Goal: Information Seeking & Learning: Learn about a topic

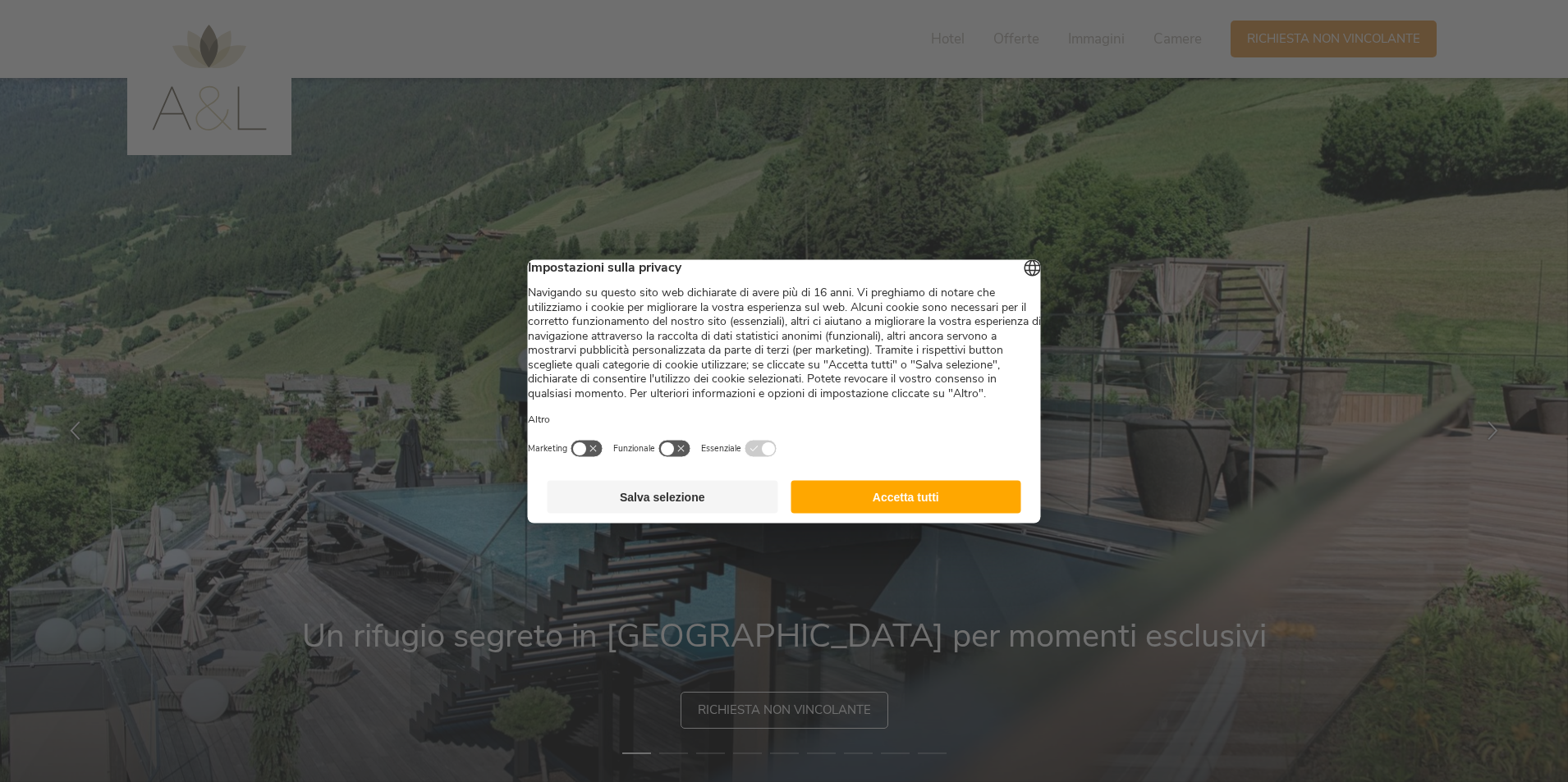
drag, startPoint x: 922, startPoint y: 509, endPoint x: 913, endPoint y: 505, distance: 9.8
click at [920, 509] on button "Accetta tutti" at bounding box center [906, 497] width 231 height 33
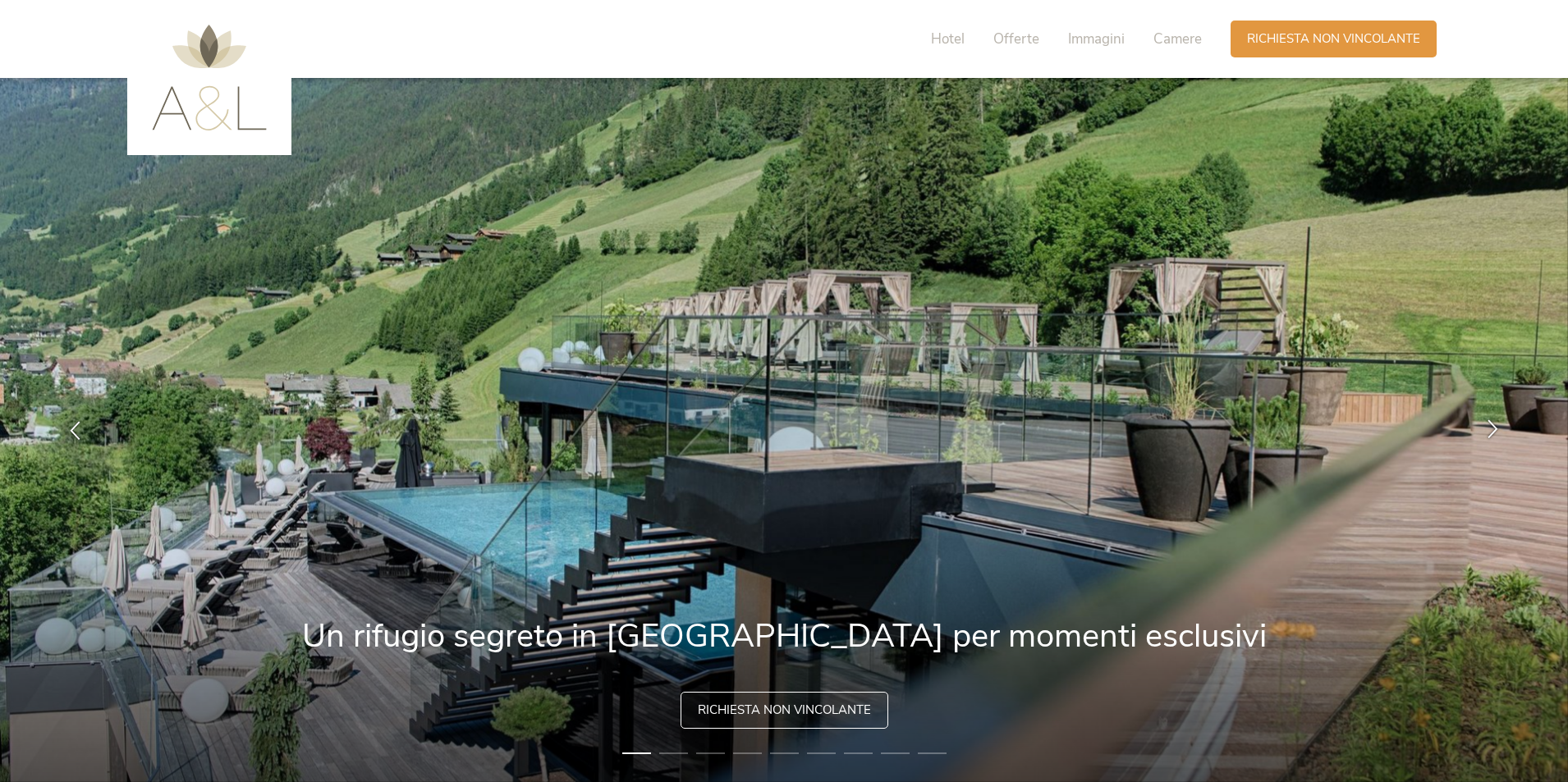
click at [1491, 439] on div at bounding box center [1493, 430] width 52 height 52
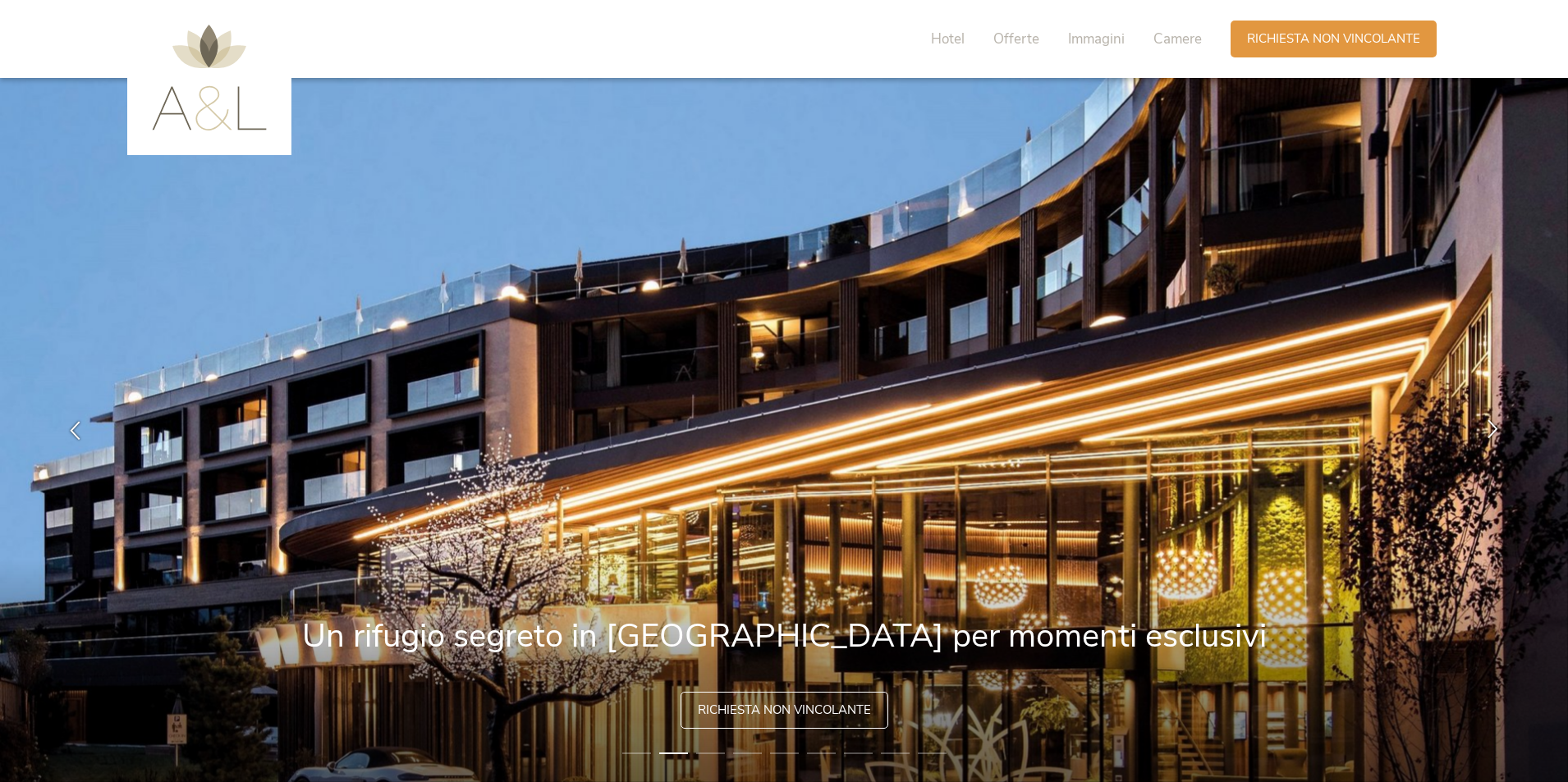
click at [1491, 439] on div at bounding box center [1493, 430] width 52 height 52
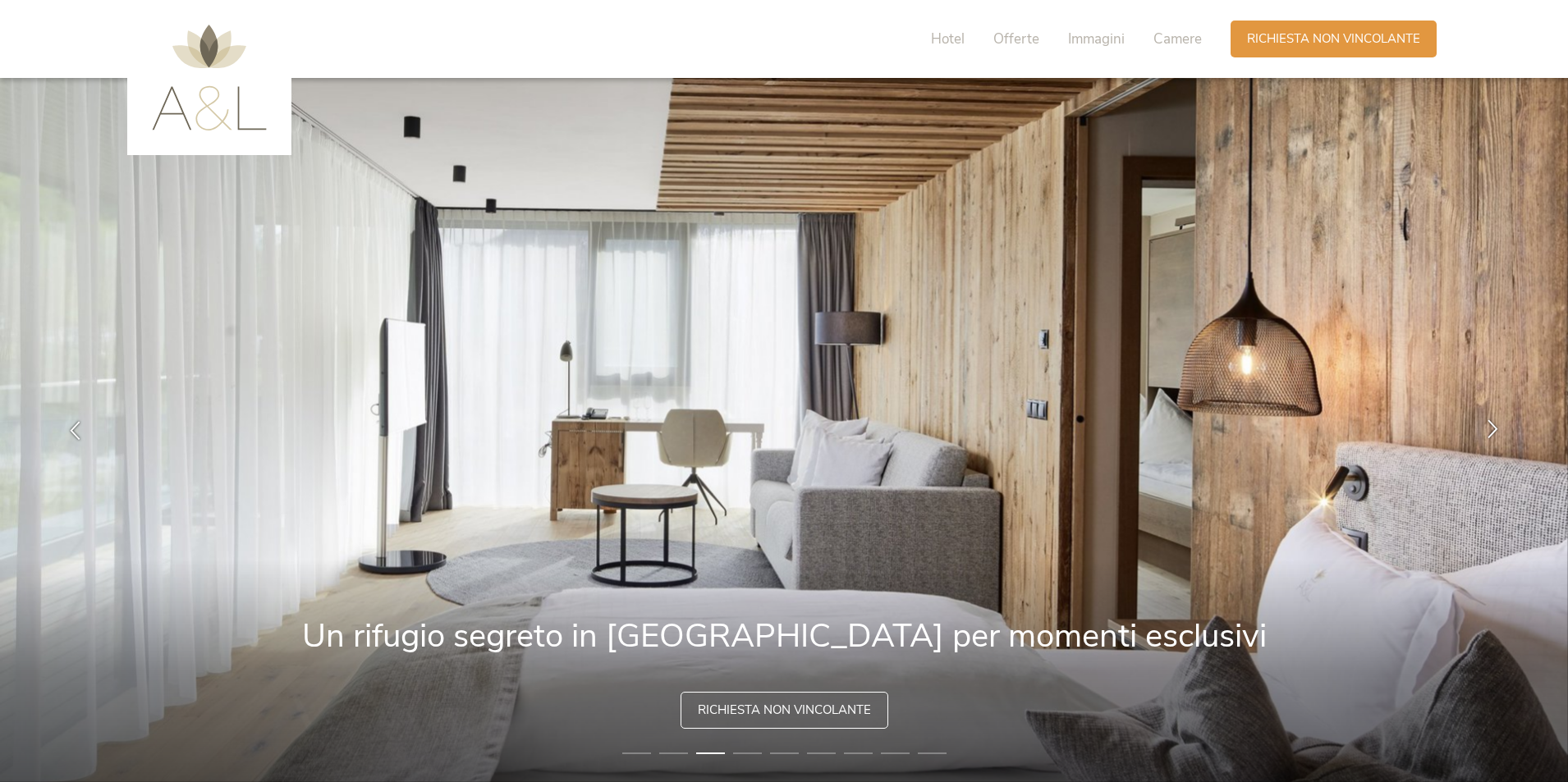
click at [1491, 439] on div at bounding box center [1493, 430] width 52 height 52
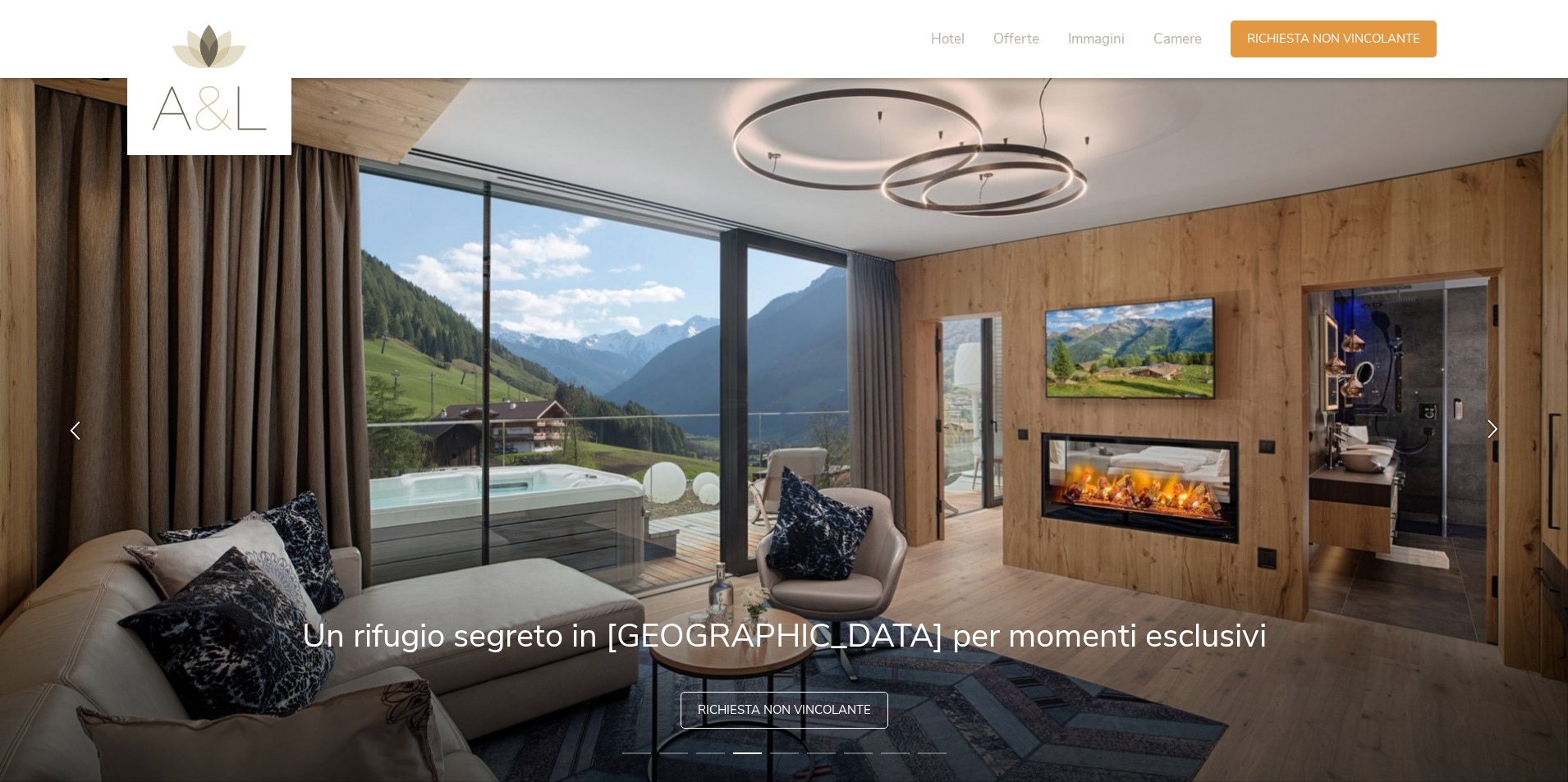
click at [1491, 439] on div at bounding box center [1493, 430] width 52 height 52
click at [1494, 432] on icon at bounding box center [1492, 429] width 19 height 19
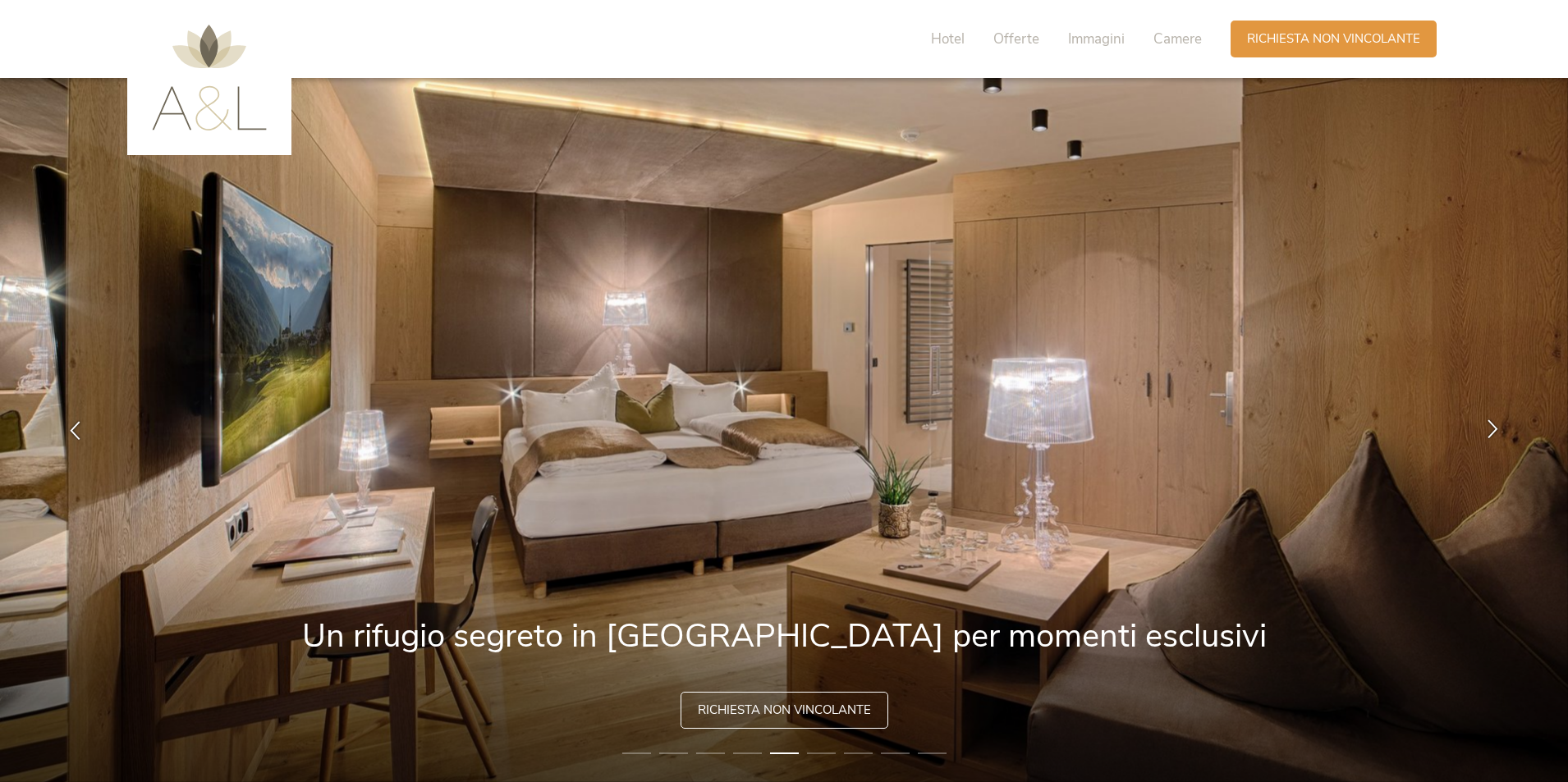
click at [1494, 432] on icon at bounding box center [1492, 429] width 19 height 19
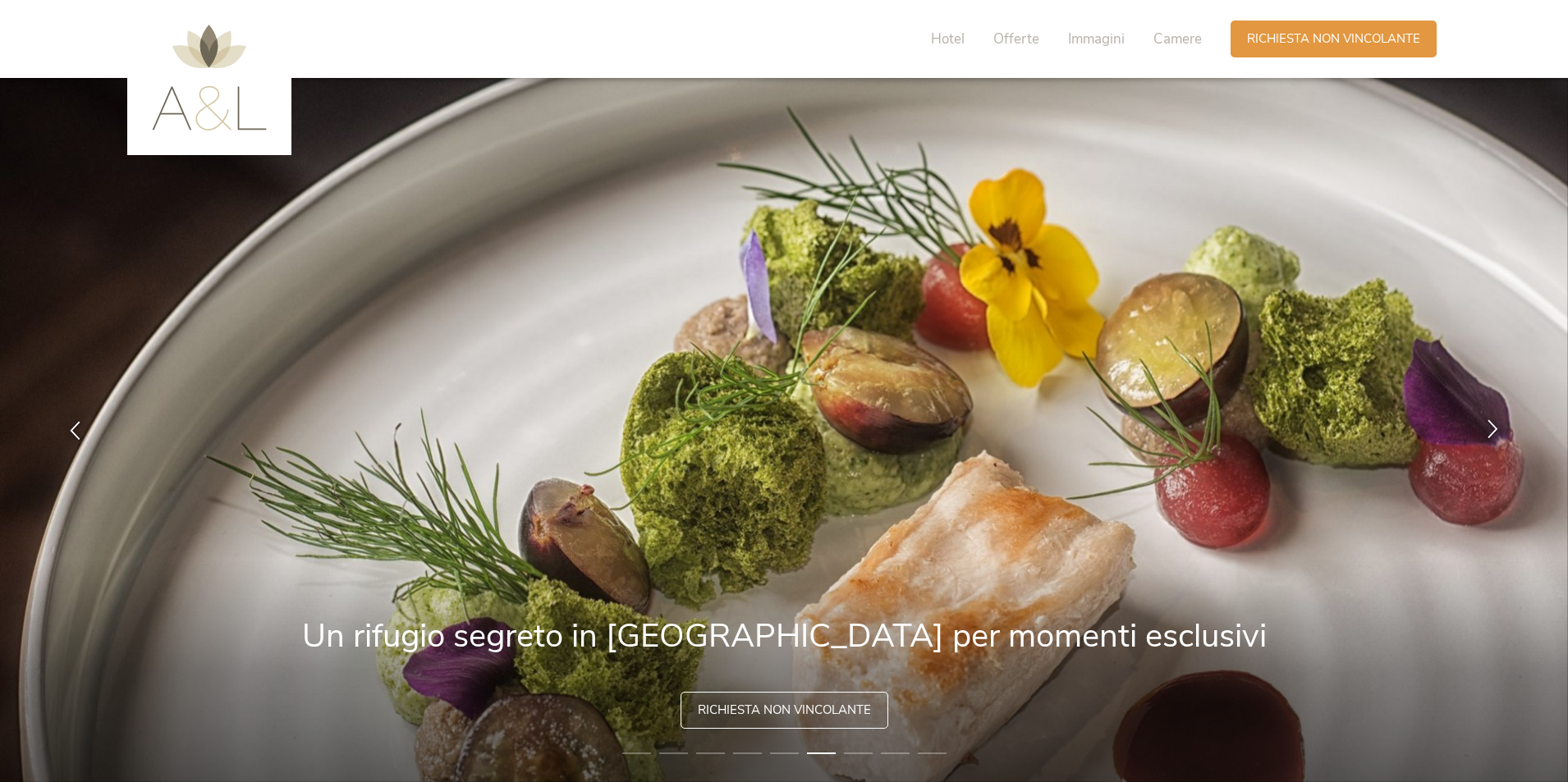
click at [1492, 425] on icon at bounding box center [1492, 429] width 19 height 19
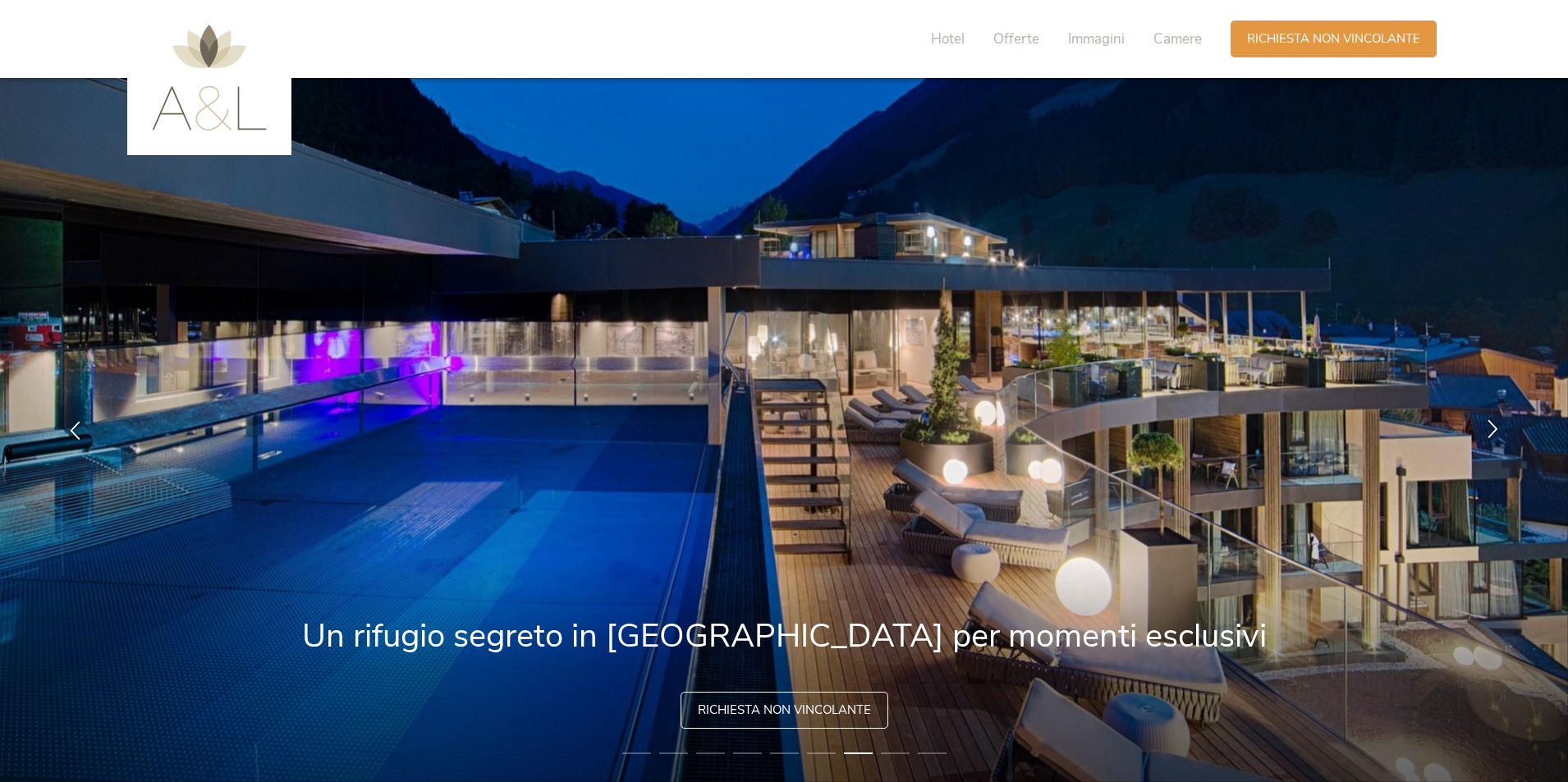
click at [1492, 425] on icon at bounding box center [1492, 429] width 19 height 19
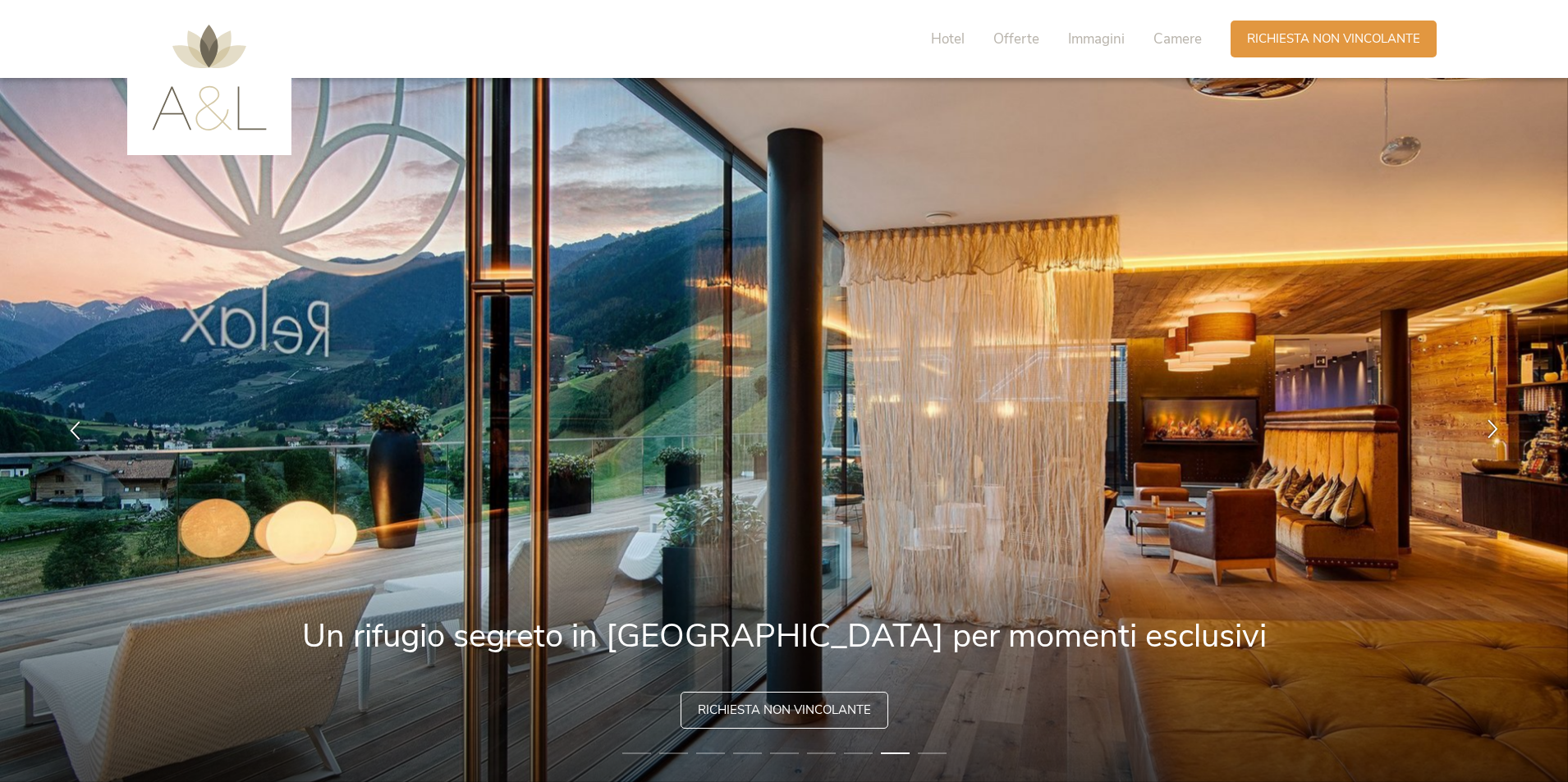
click at [1492, 425] on icon at bounding box center [1492, 429] width 19 height 19
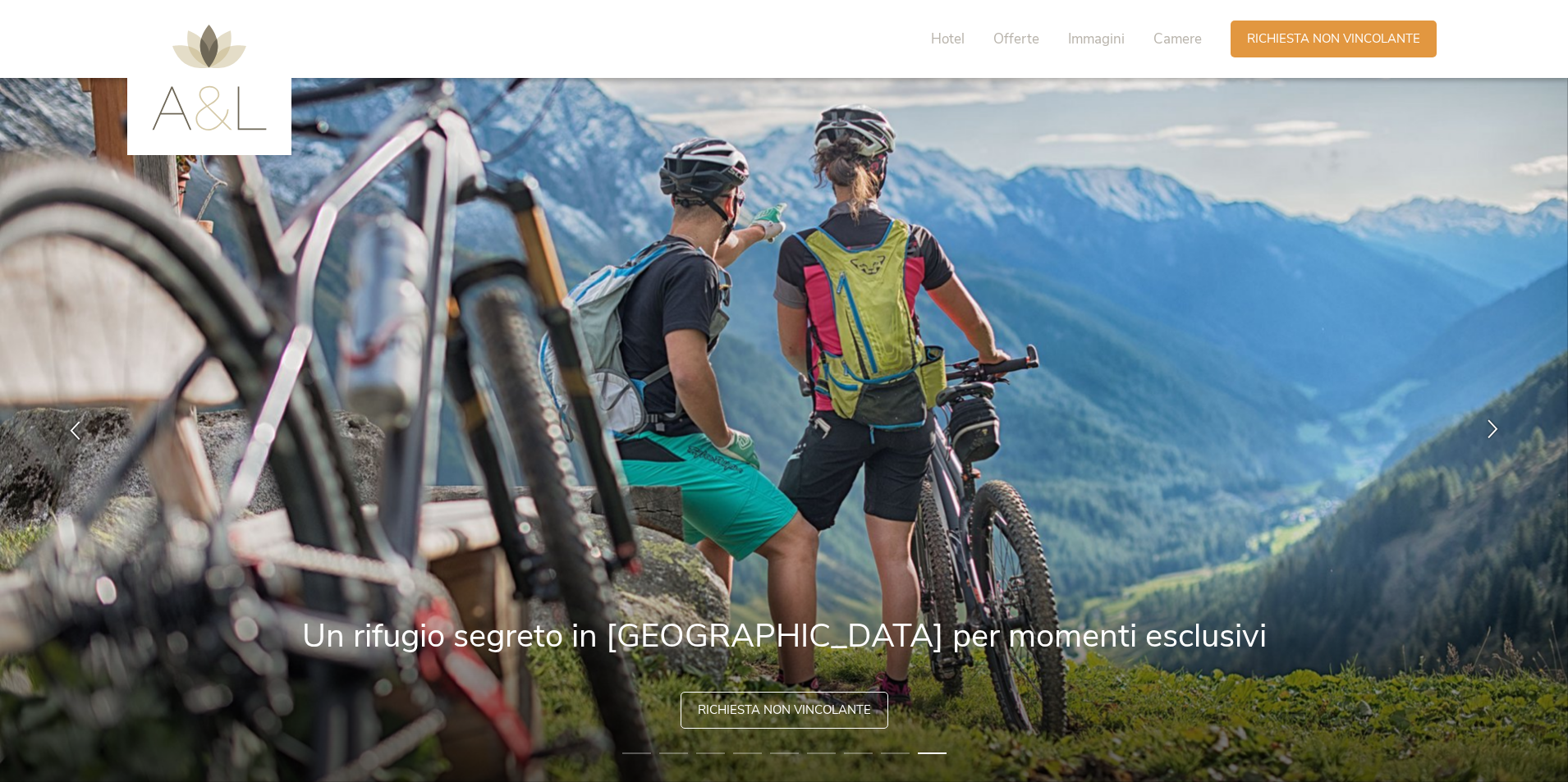
click at [1492, 425] on icon at bounding box center [1492, 429] width 19 height 19
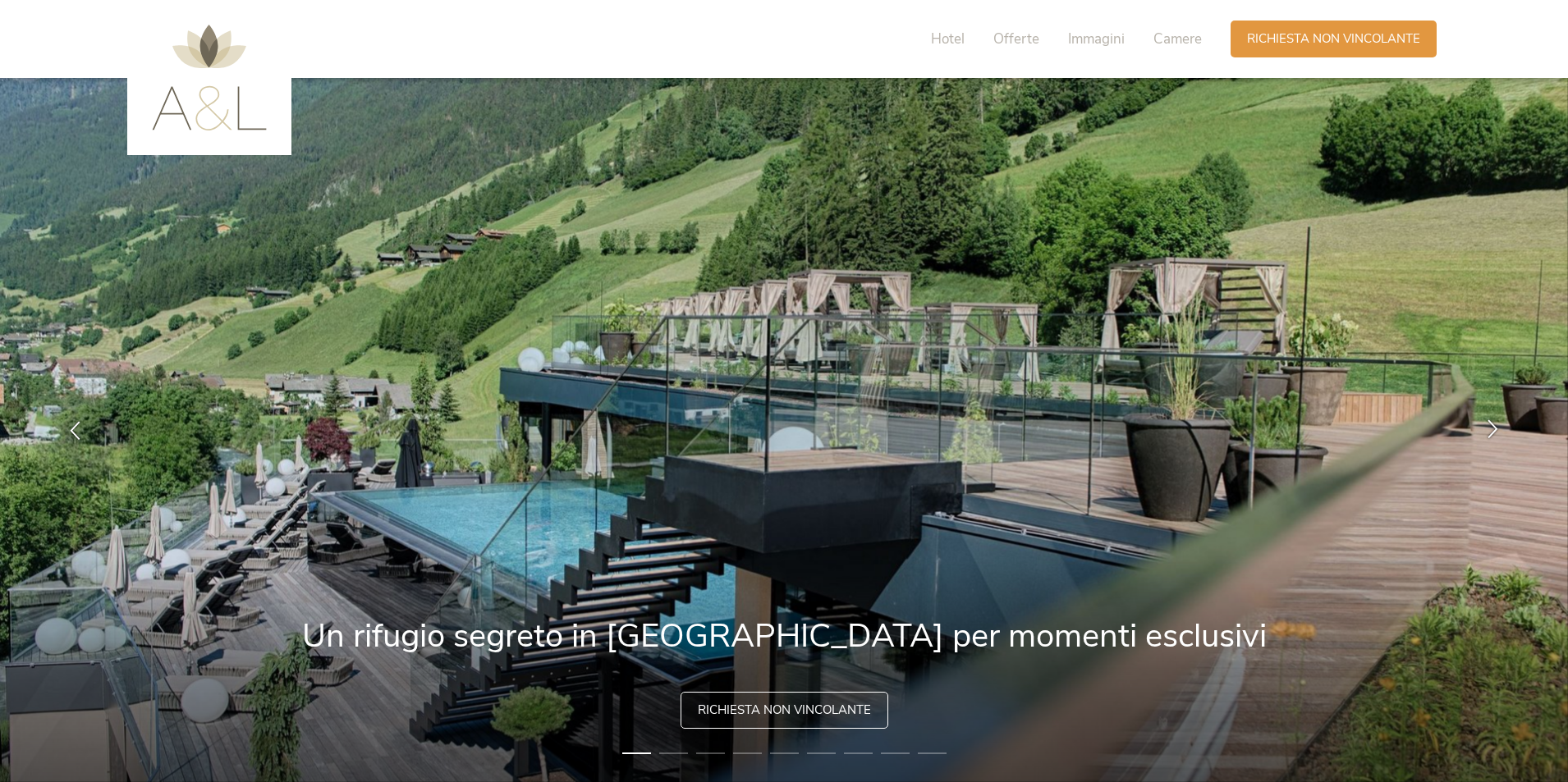
click at [1492, 425] on icon at bounding box center [1492, 429] width 19 height 19
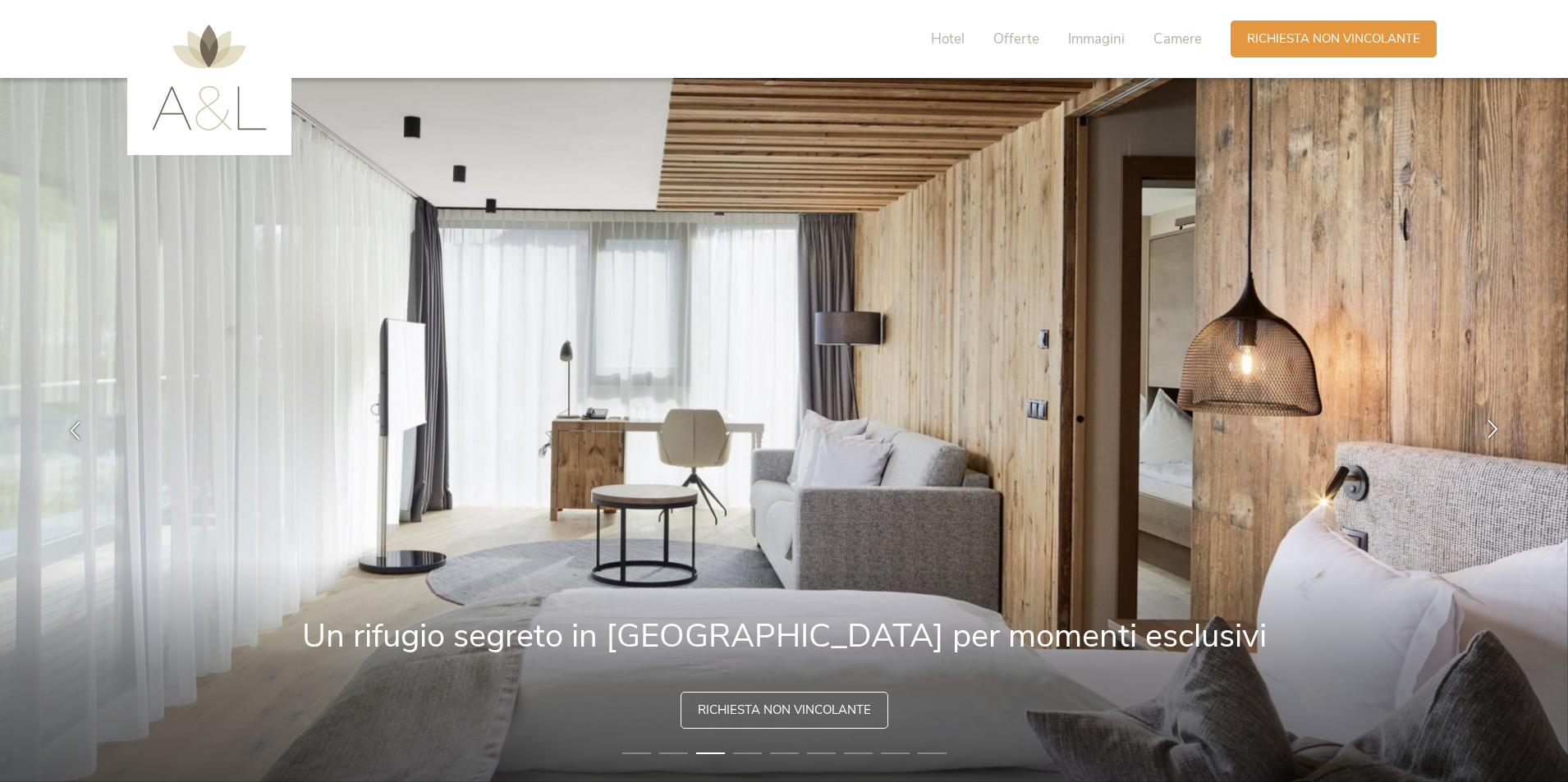
click at [1493, 427] on icon at bounding box center [1492, 429] width 19 height 19
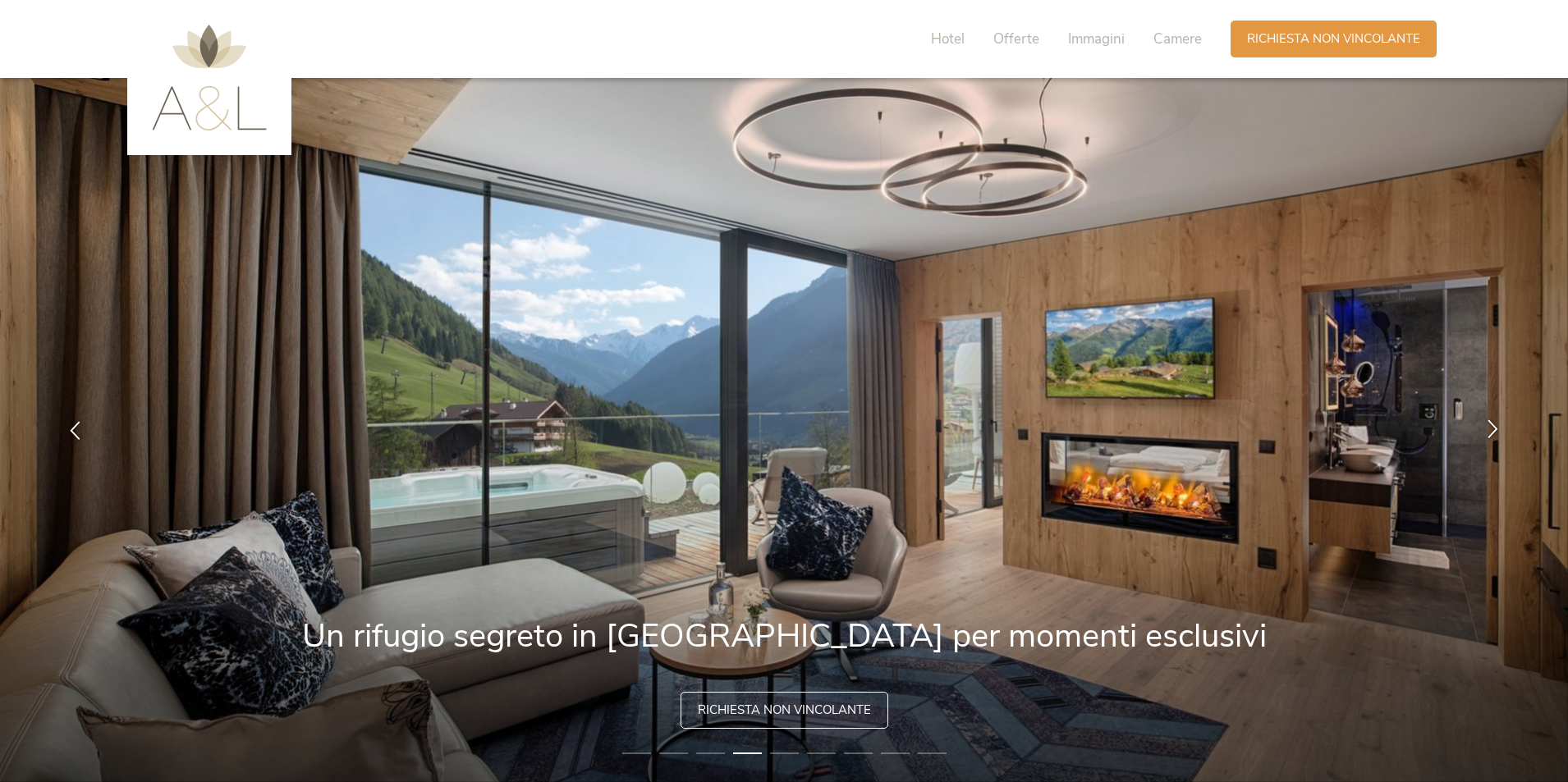
click at [1493, 427] on icon at bounding box center [1492, 429] width 19 height 19
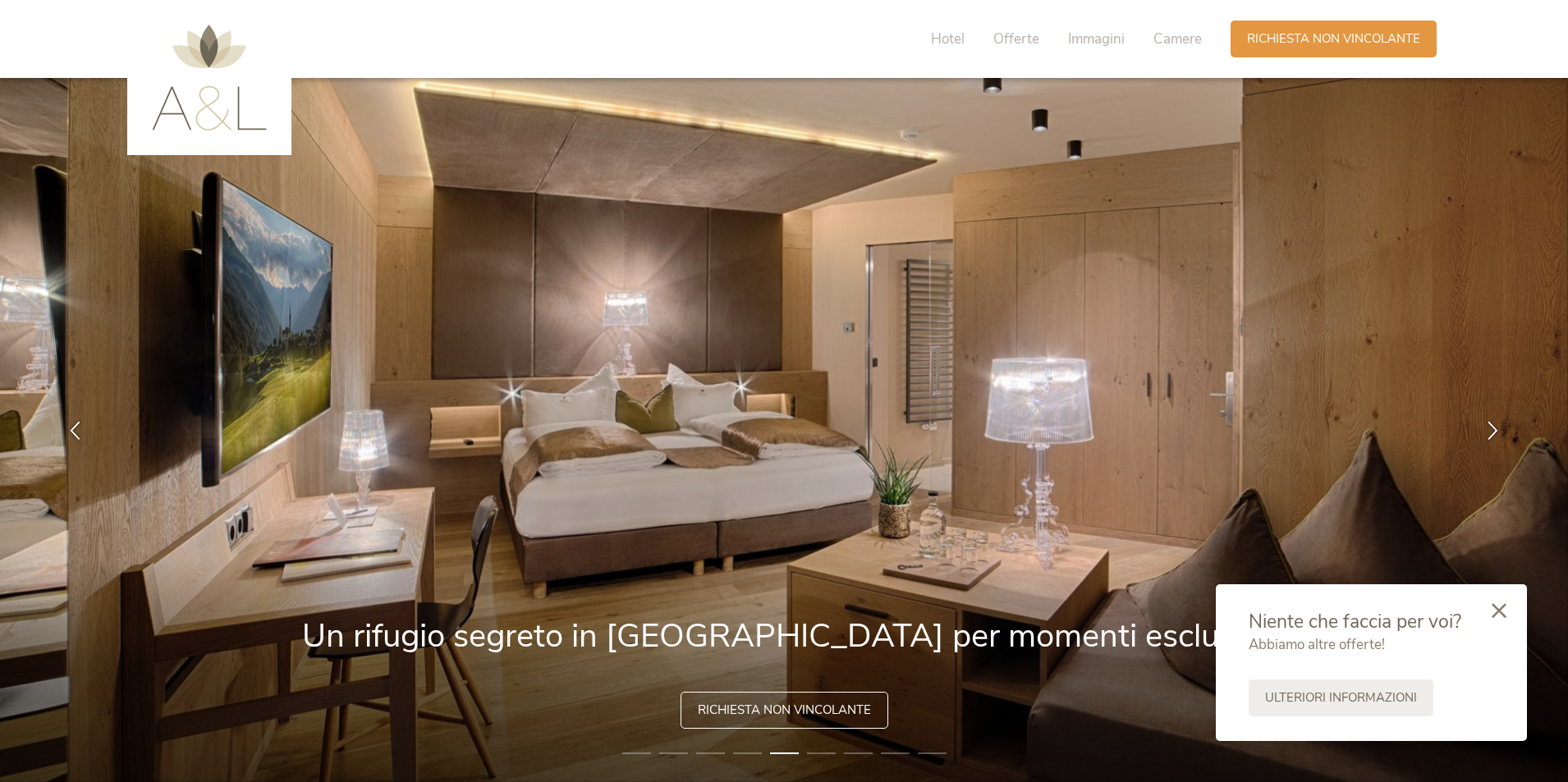
click at [1503, 611] on icon at bounding box center [1498, 610] width 15 height 15
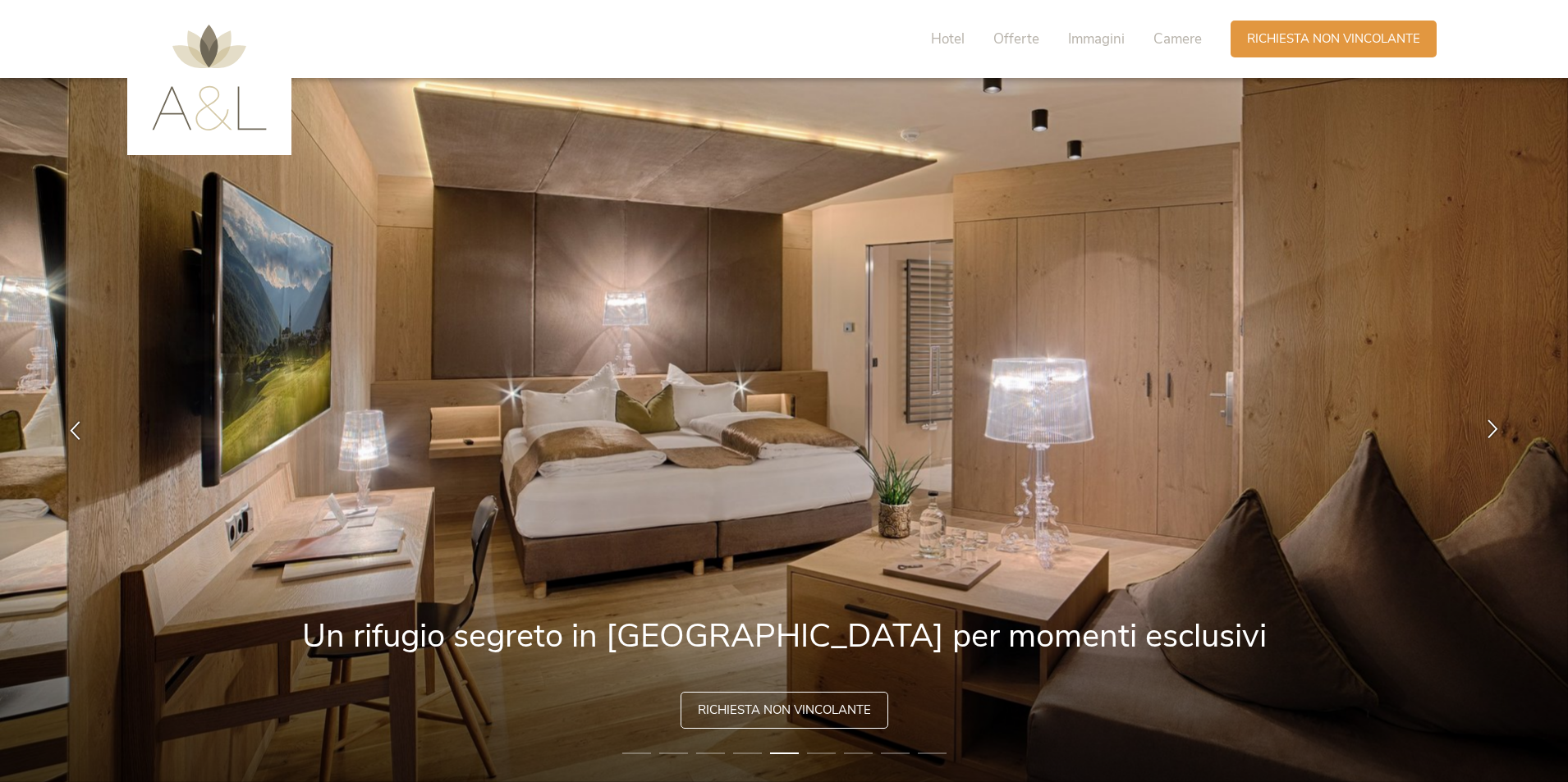
click at [1488, 428] on icon at bounding box center [1492, 429] width 19 height 19
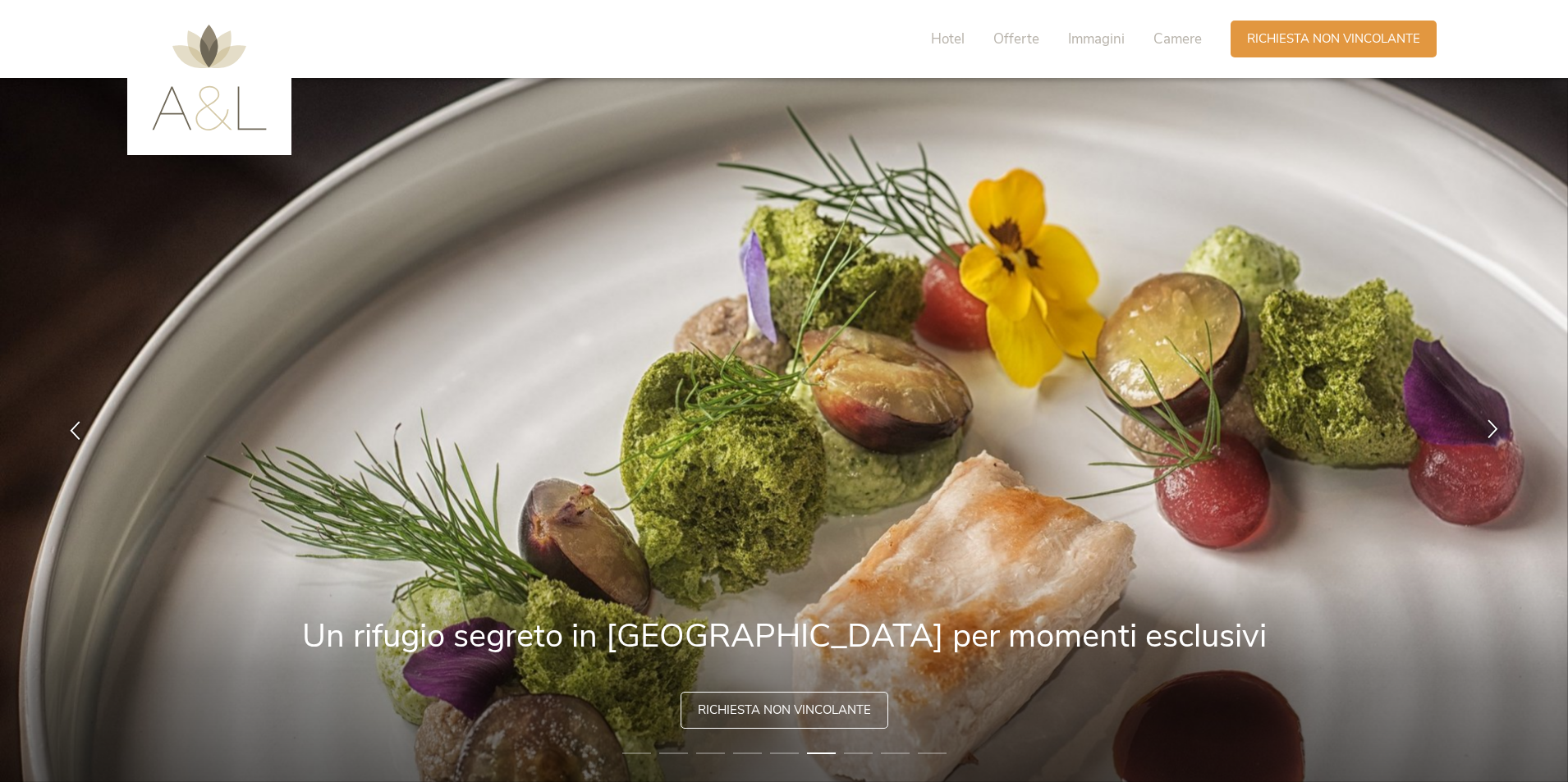
click at [1488, 432] on icon at bounding box center [1492, 429] width 19 height 19
click at [1187, 39] on span "Camere" at bounding box center [1177, 38] width 48 height 19
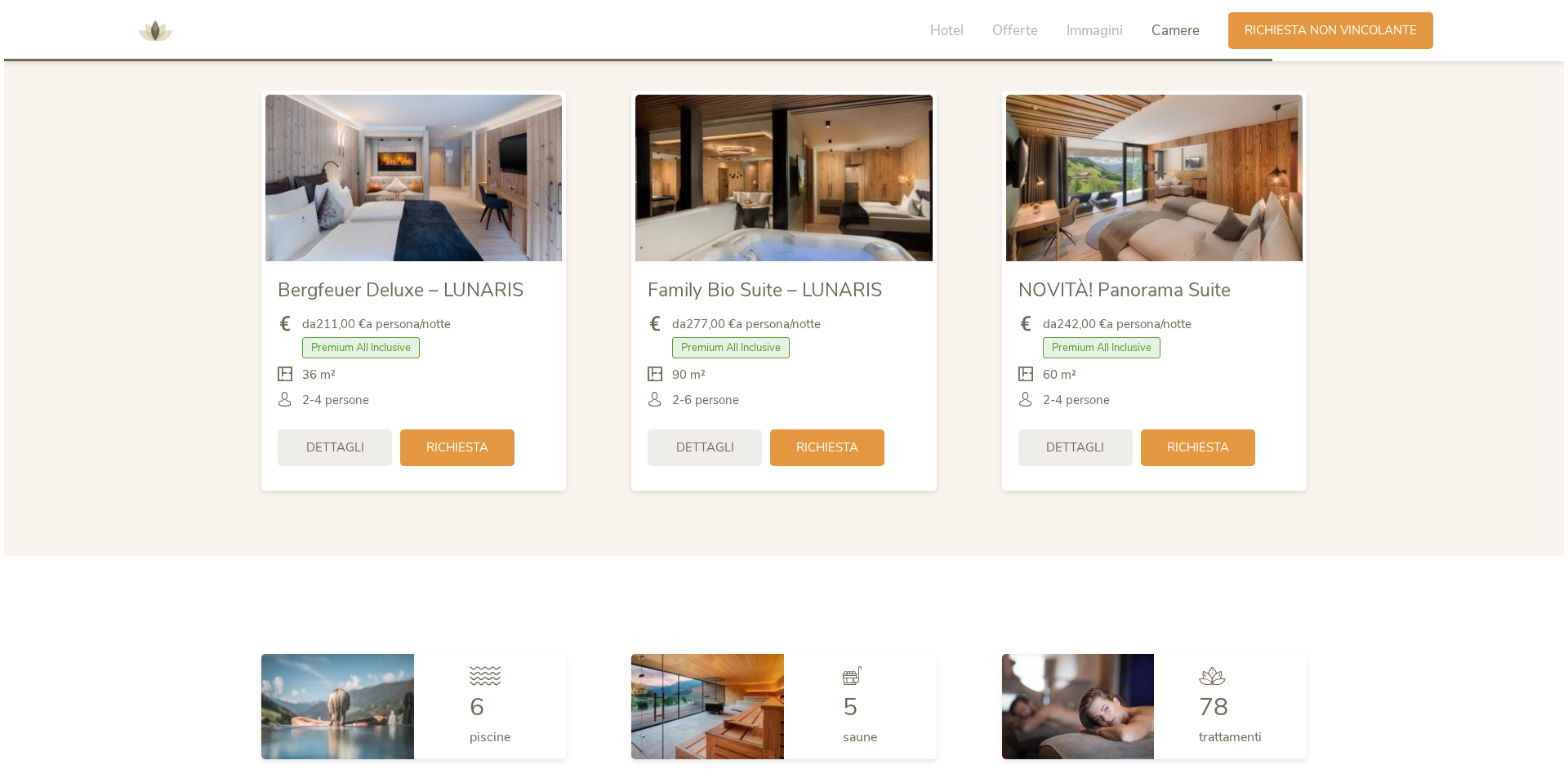
scroll to position [3997, 0]
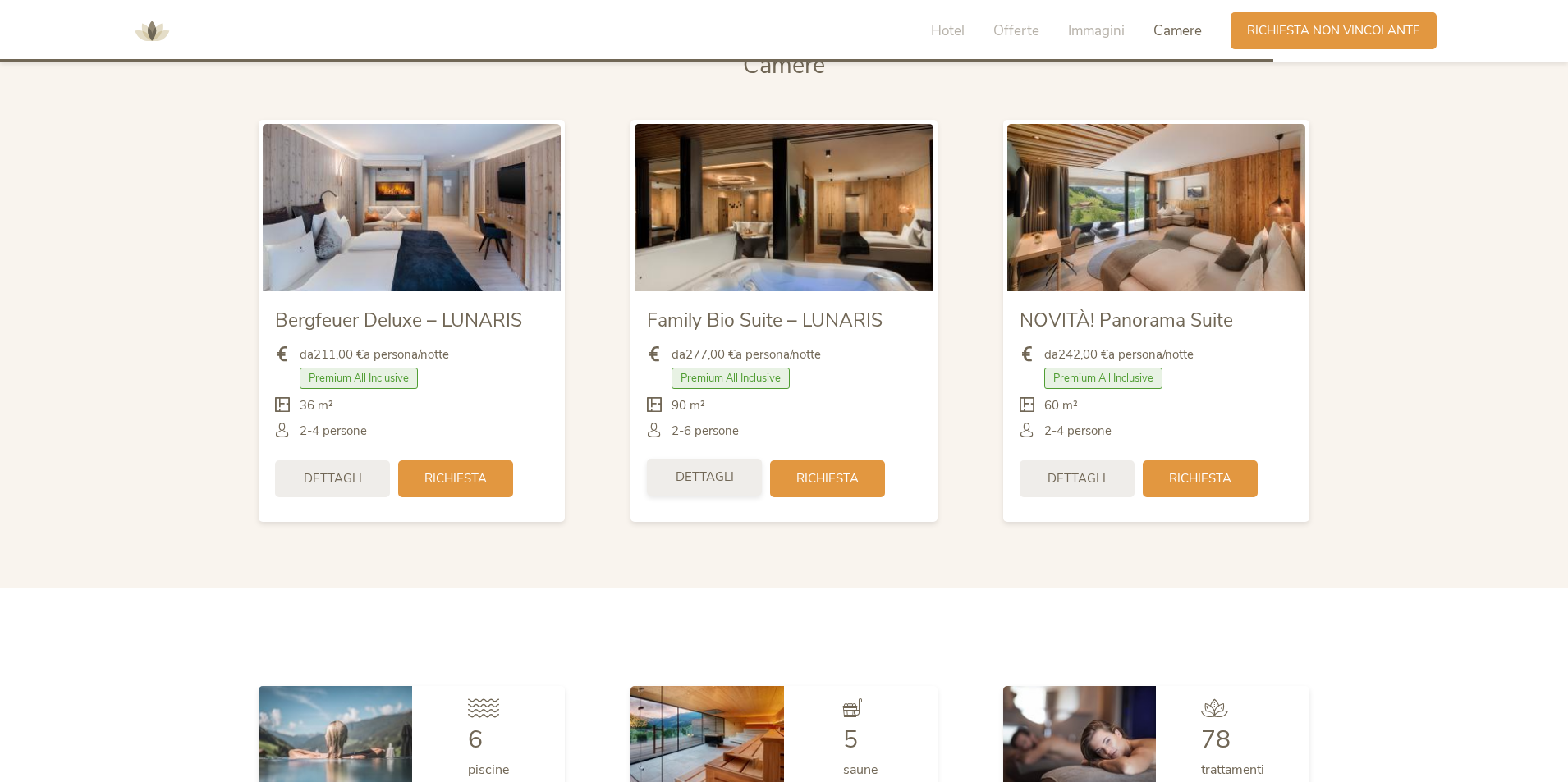
click at [721, 482] on span "Dettagli" at bounding box center [704, 477] width 58 height 17
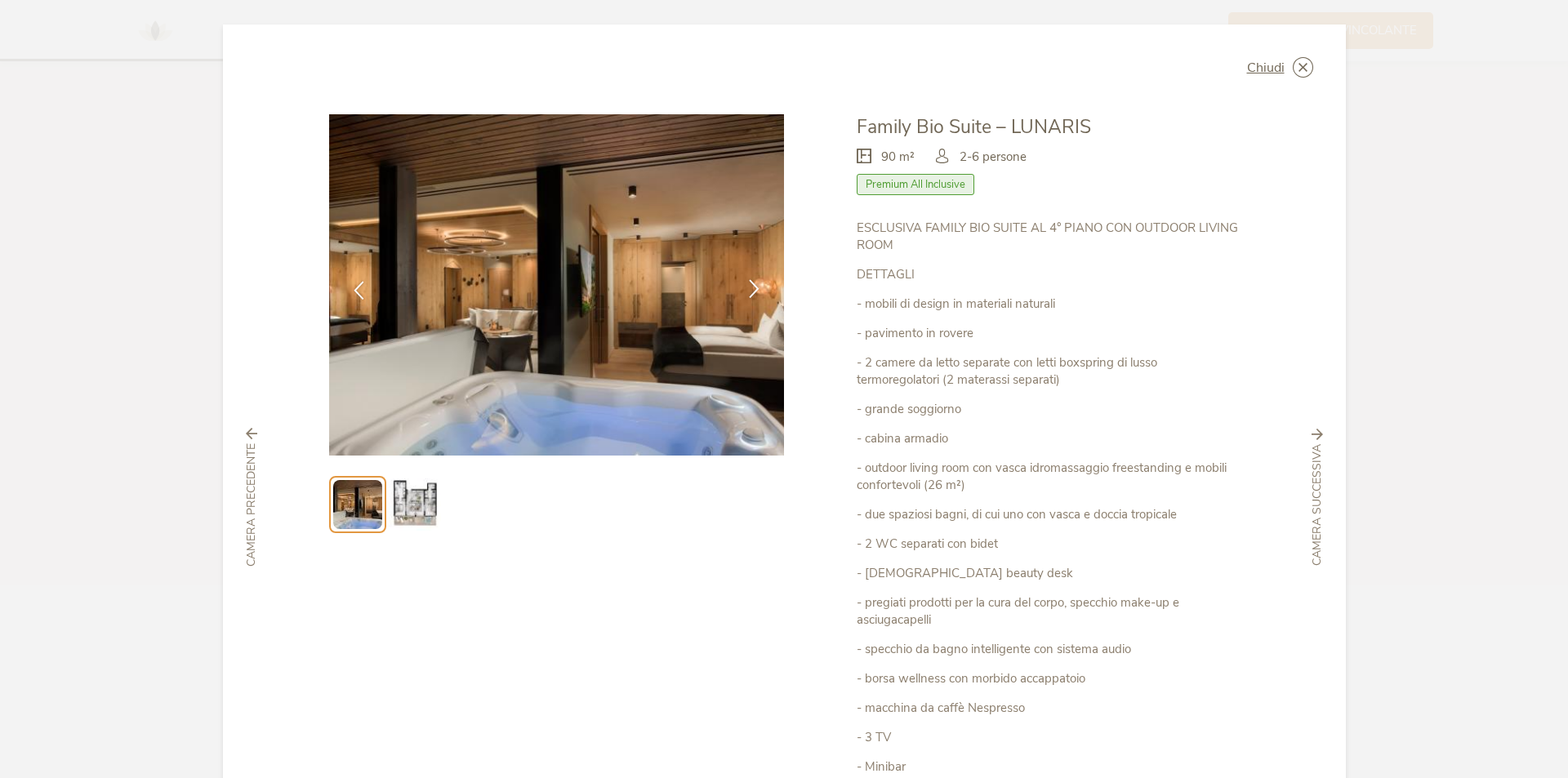
click at [745, 288] on icon at bounding box center [754, 288] width 19 height 19
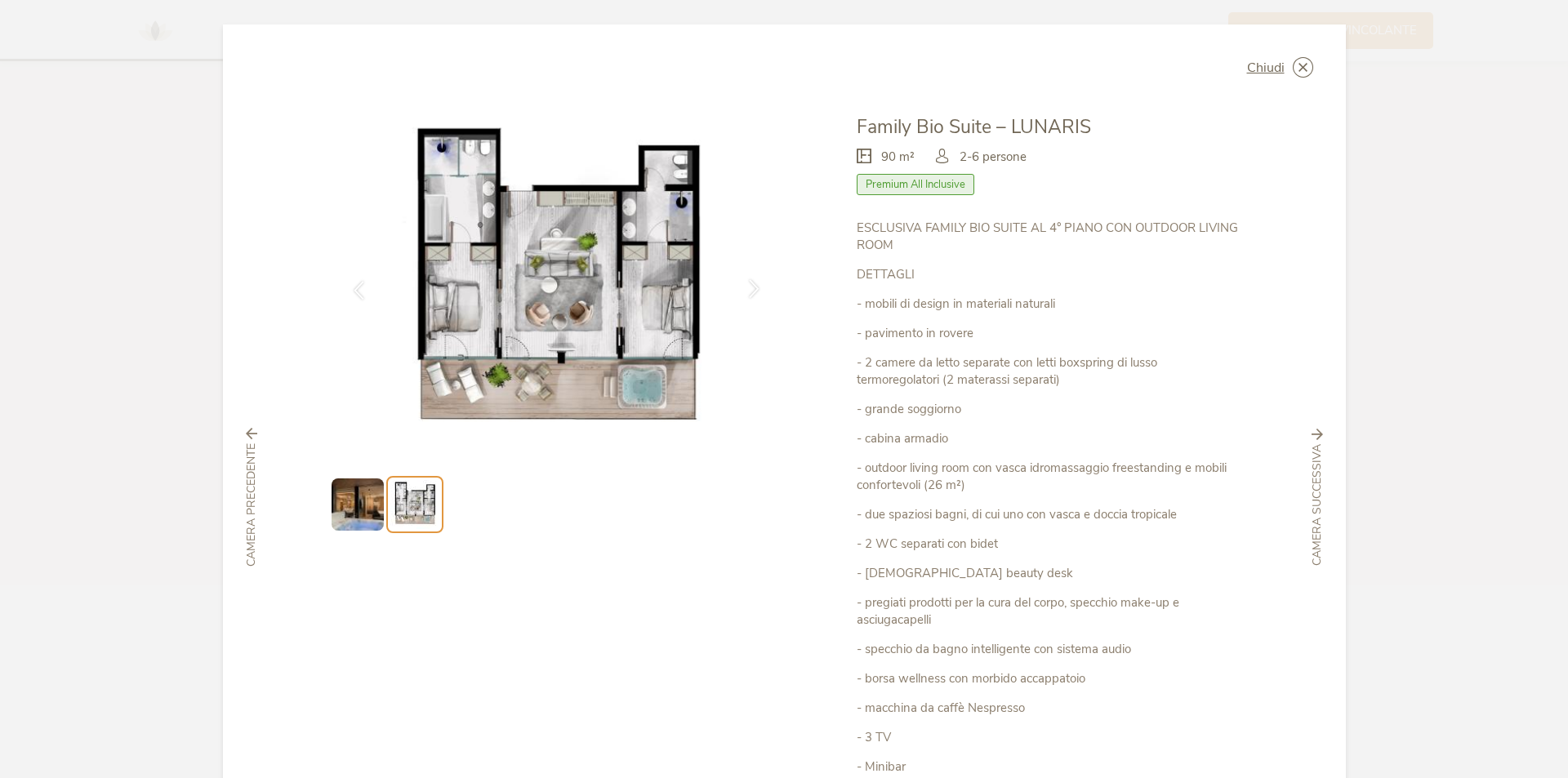
click at [745, 288] on icon at bounding box center [754, 288] width 19 height 19
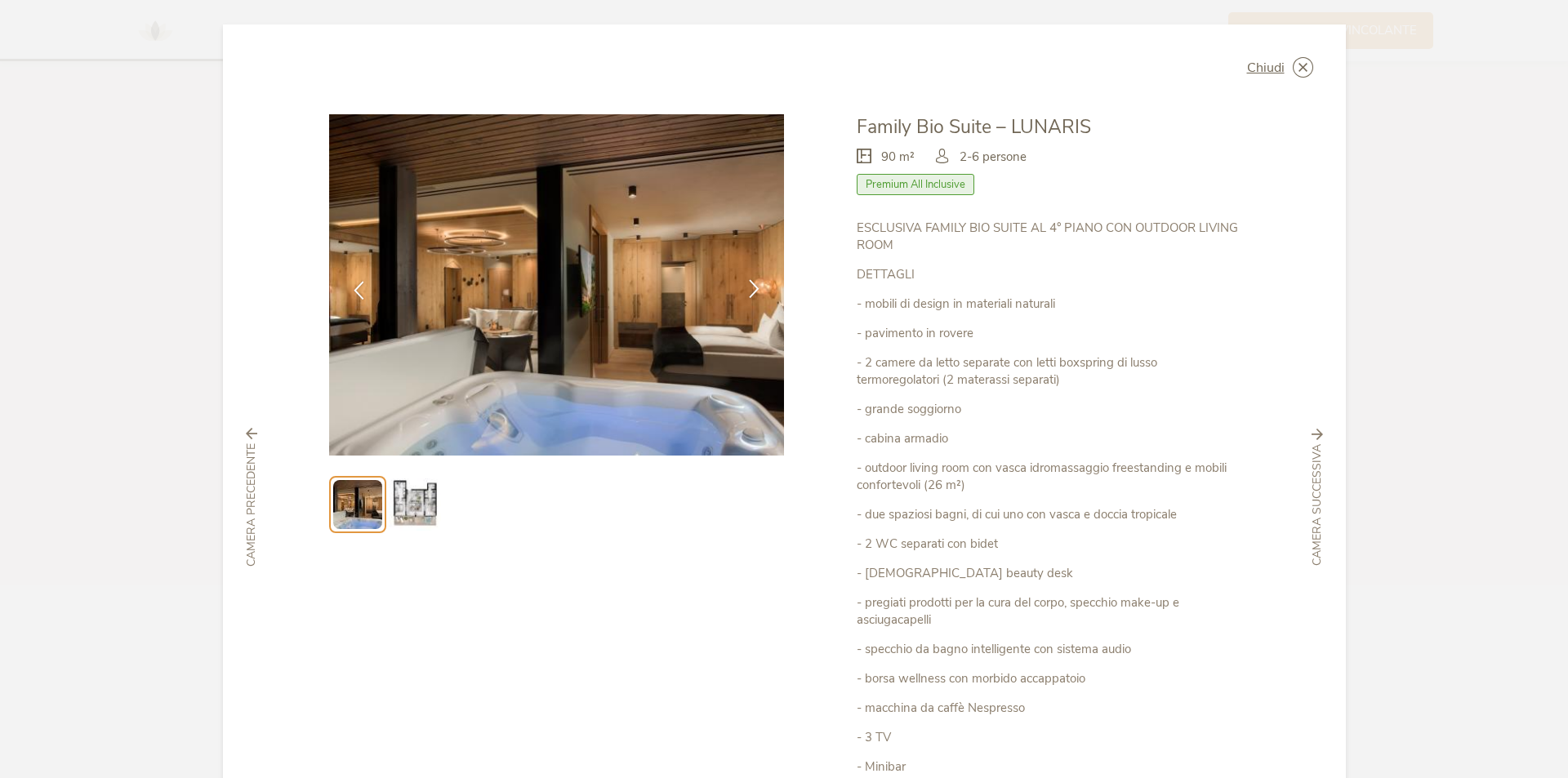
click at [745, 288] on icon at bounding box center [754, 288] width 19 height 19
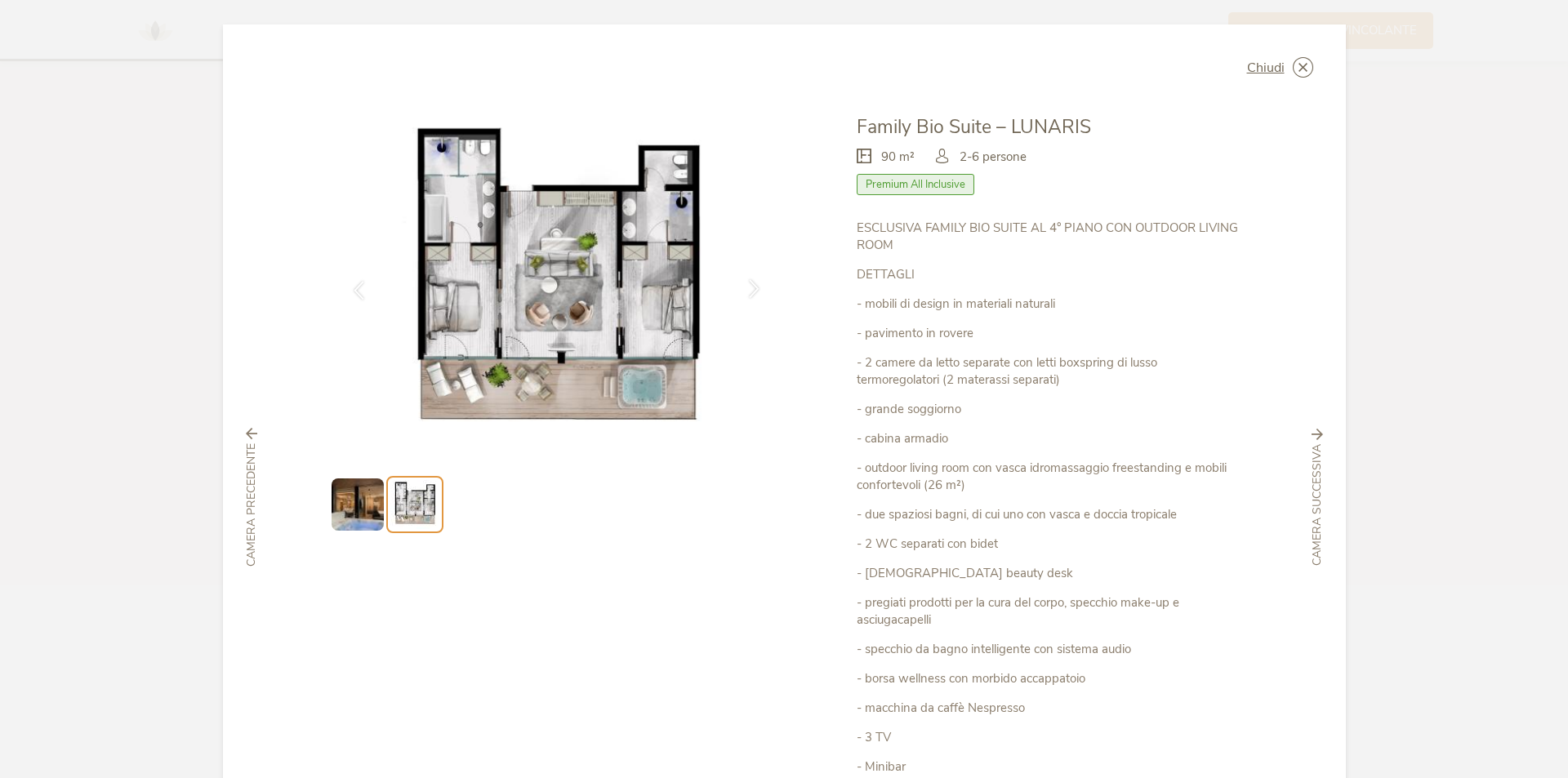
click at [745, 291] on icon at bounding box center [754, 288] width 19 height 19
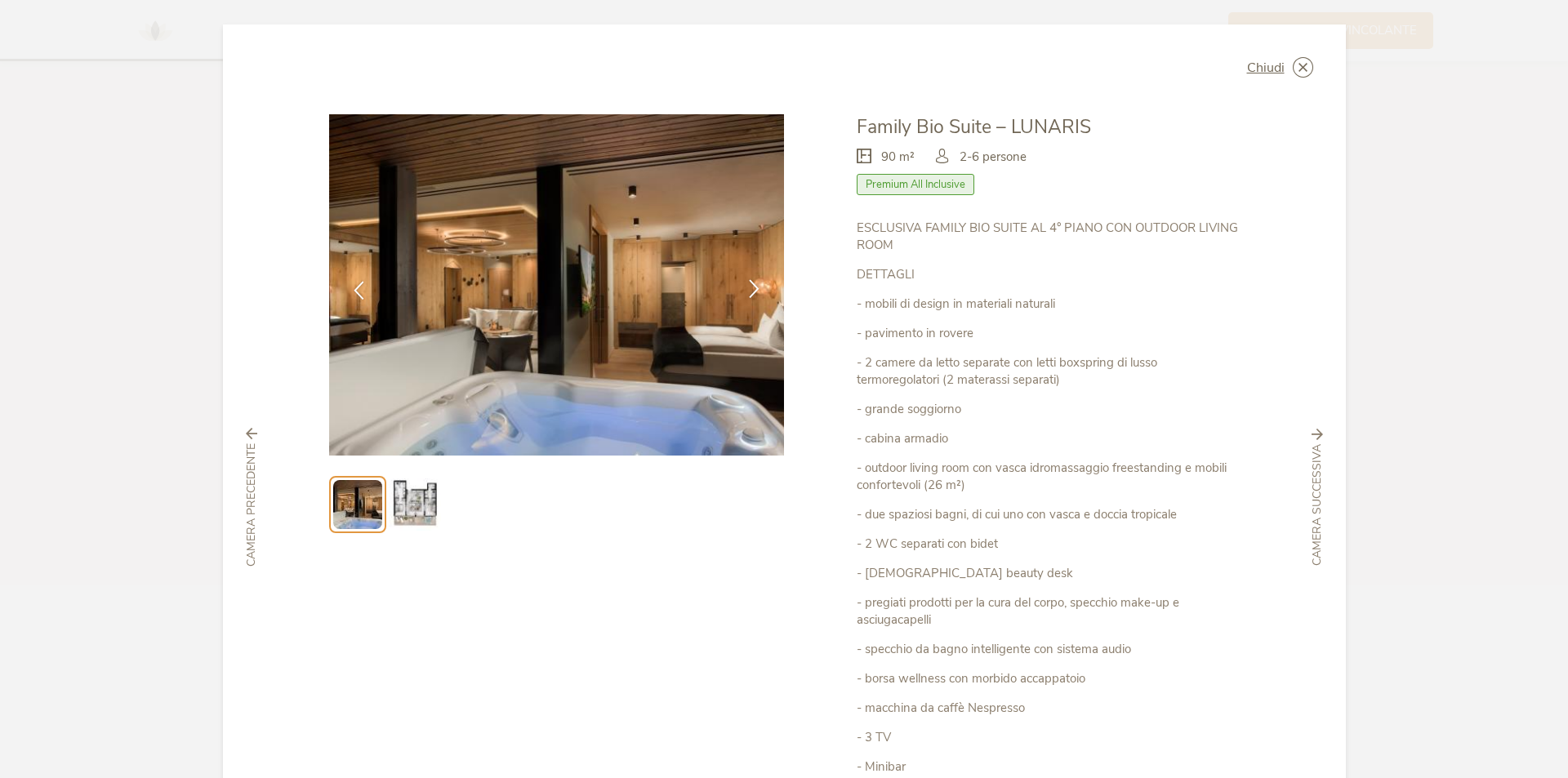
click at [756, 286] on icon at bounding box center [754, 288] width 19 height 19
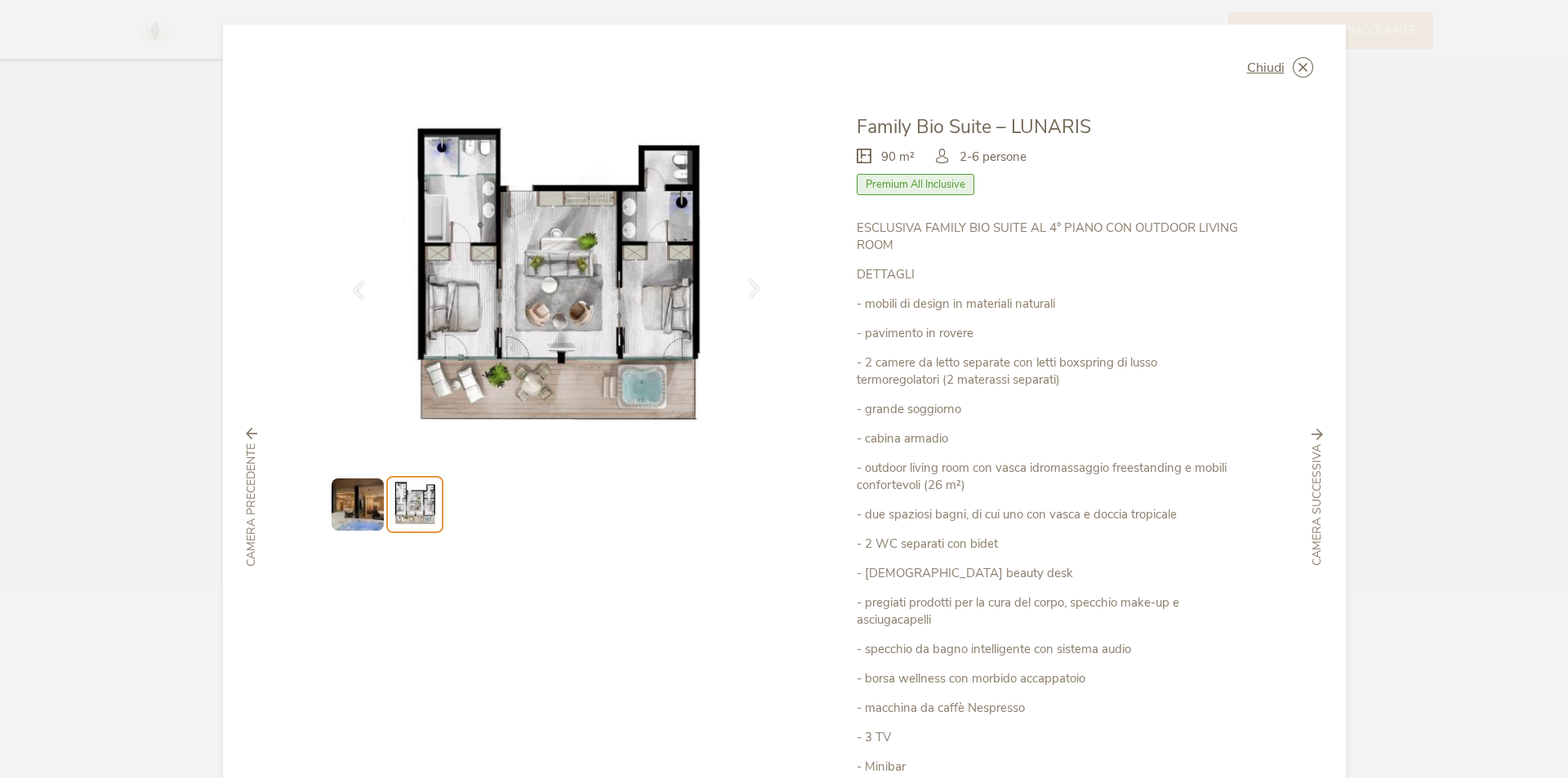
click at [756, 286] on icon at bounding box center [754, 288] width 19 height 19
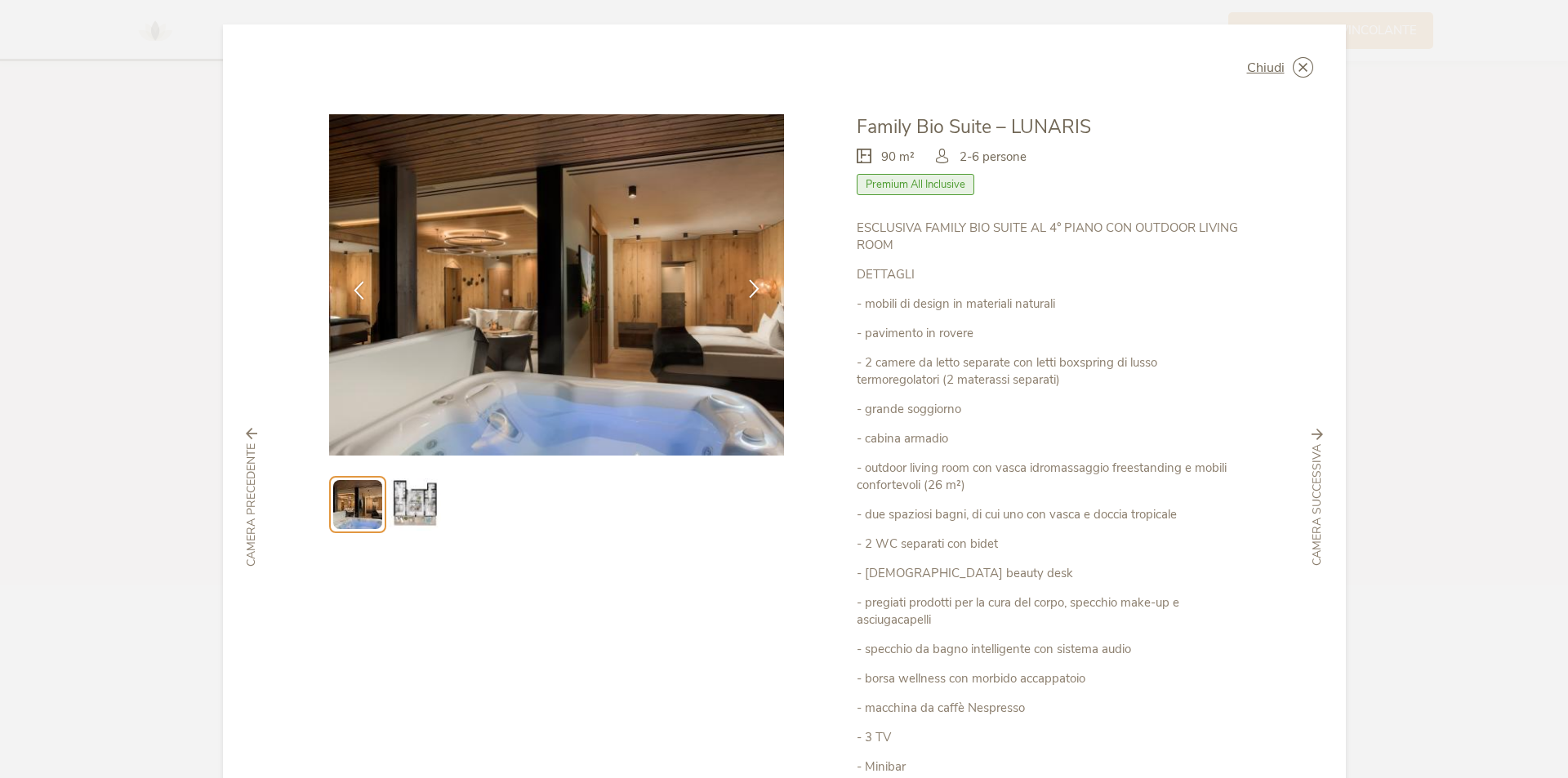
click at [756, 286] on icon at bounding box center [754, 288] width 19 height 19
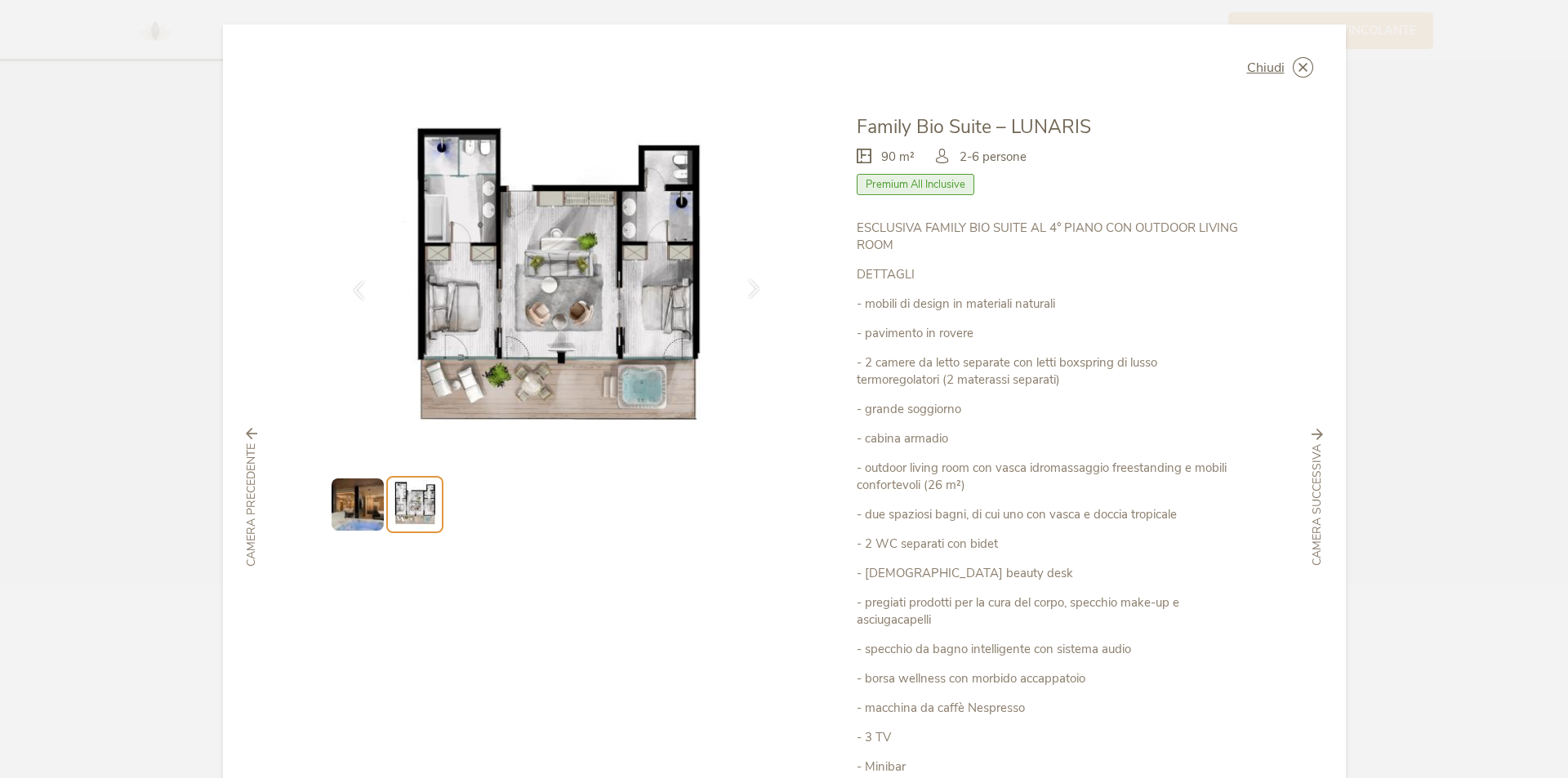
click at [745, 288] on icon at bounding box center [754, 288] width 19 height 19
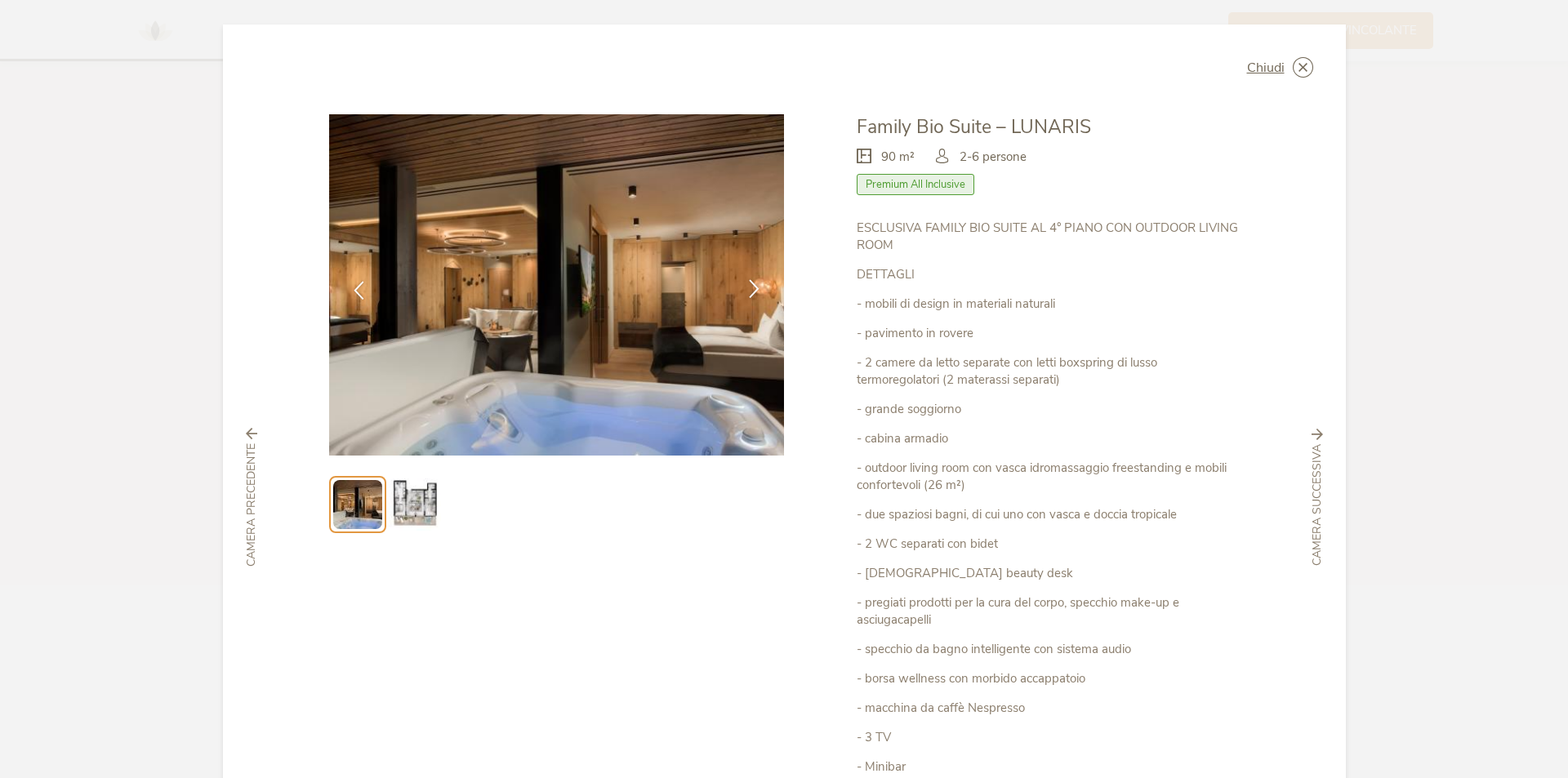
click at [748, 291] on icon at bounding box center [754, 288] width 19 height 19
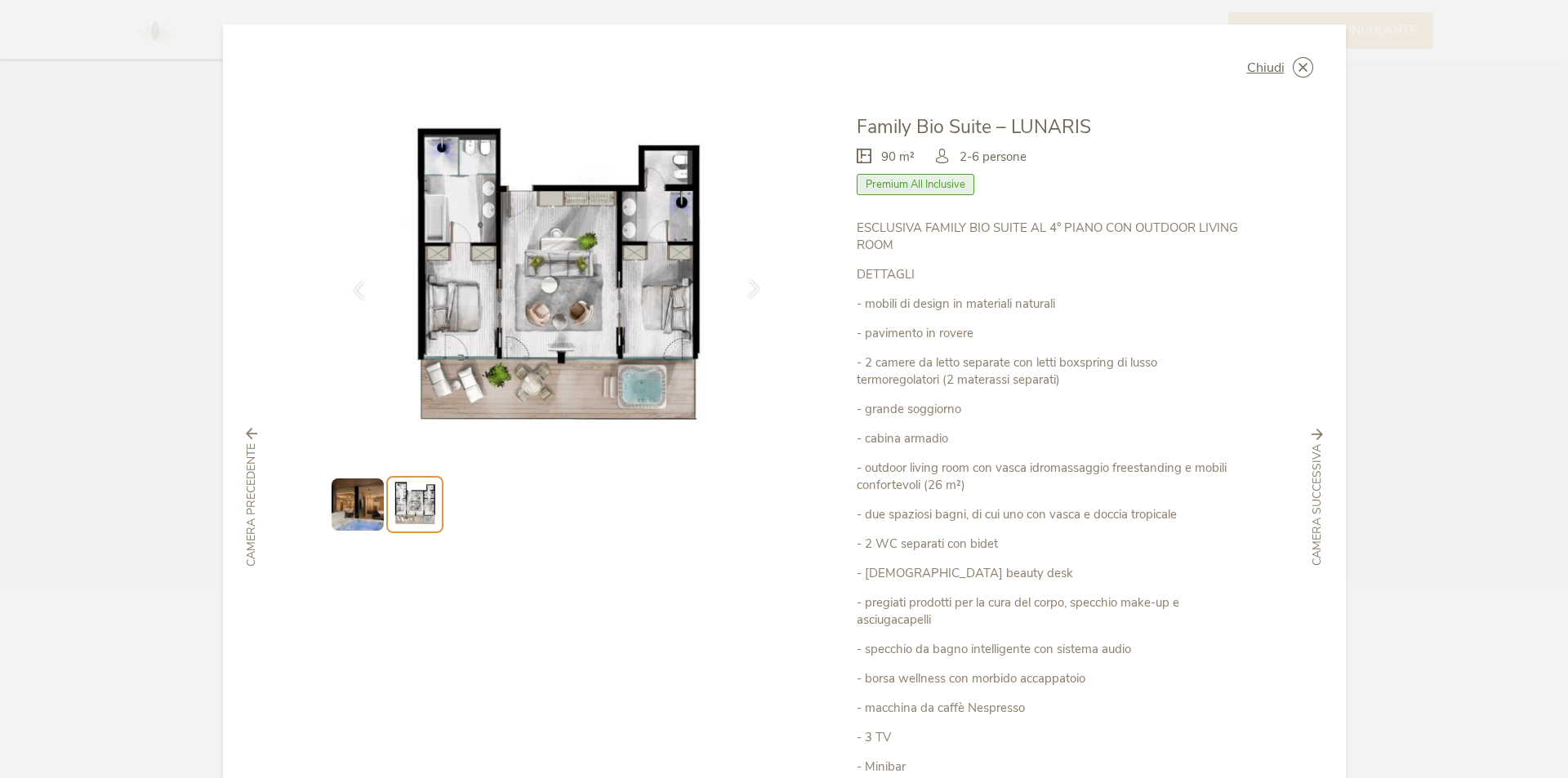
click at [748, 291] on icon at bounding box center [754, 288] width 19 height 19
click at [1321, 532] on span "Camera successiva" at bounding box center [1317, 505] width 16 height 122
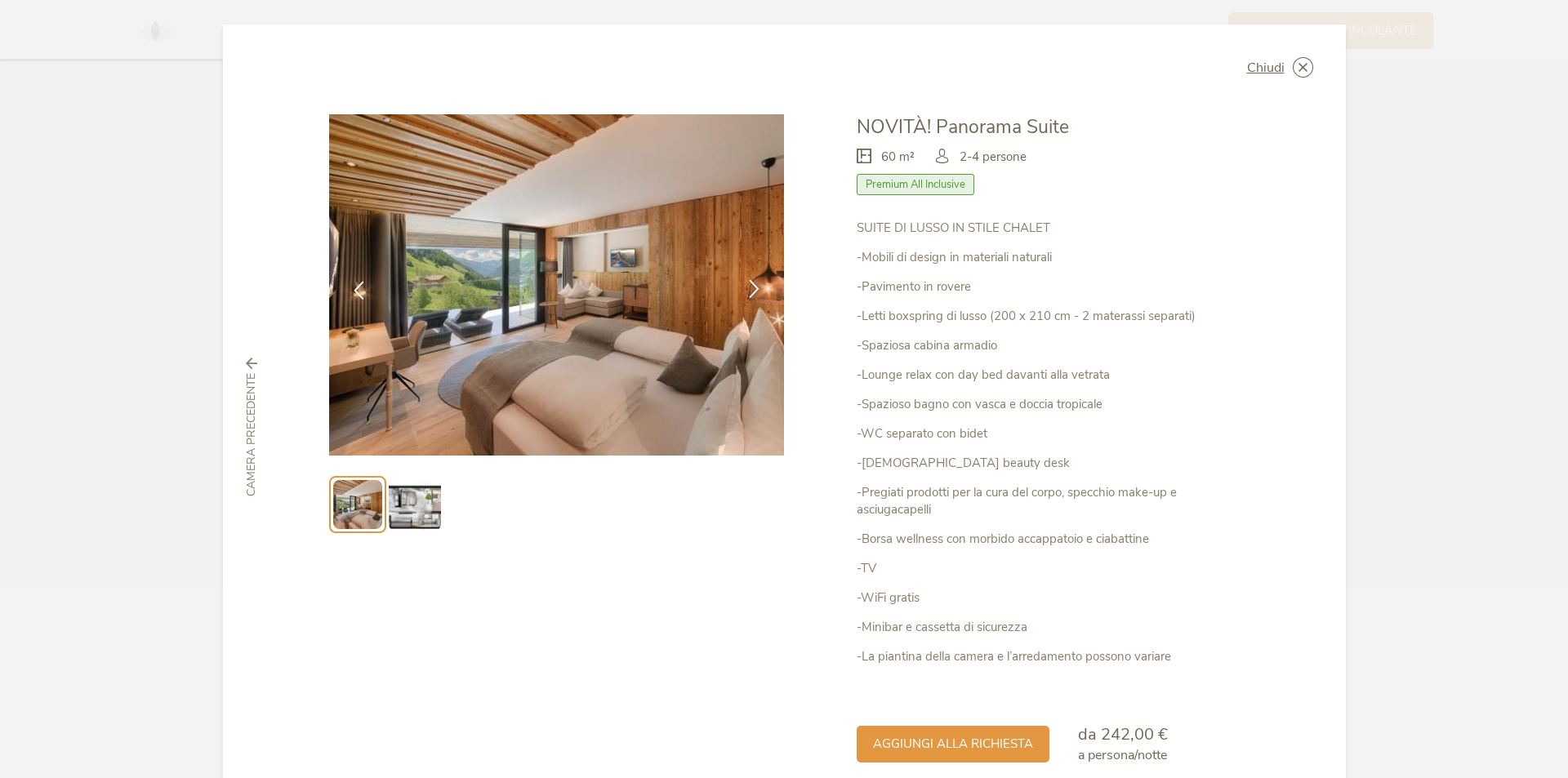
click at [752, 276] on div at bounding box center [754, 290] width 52 height 52
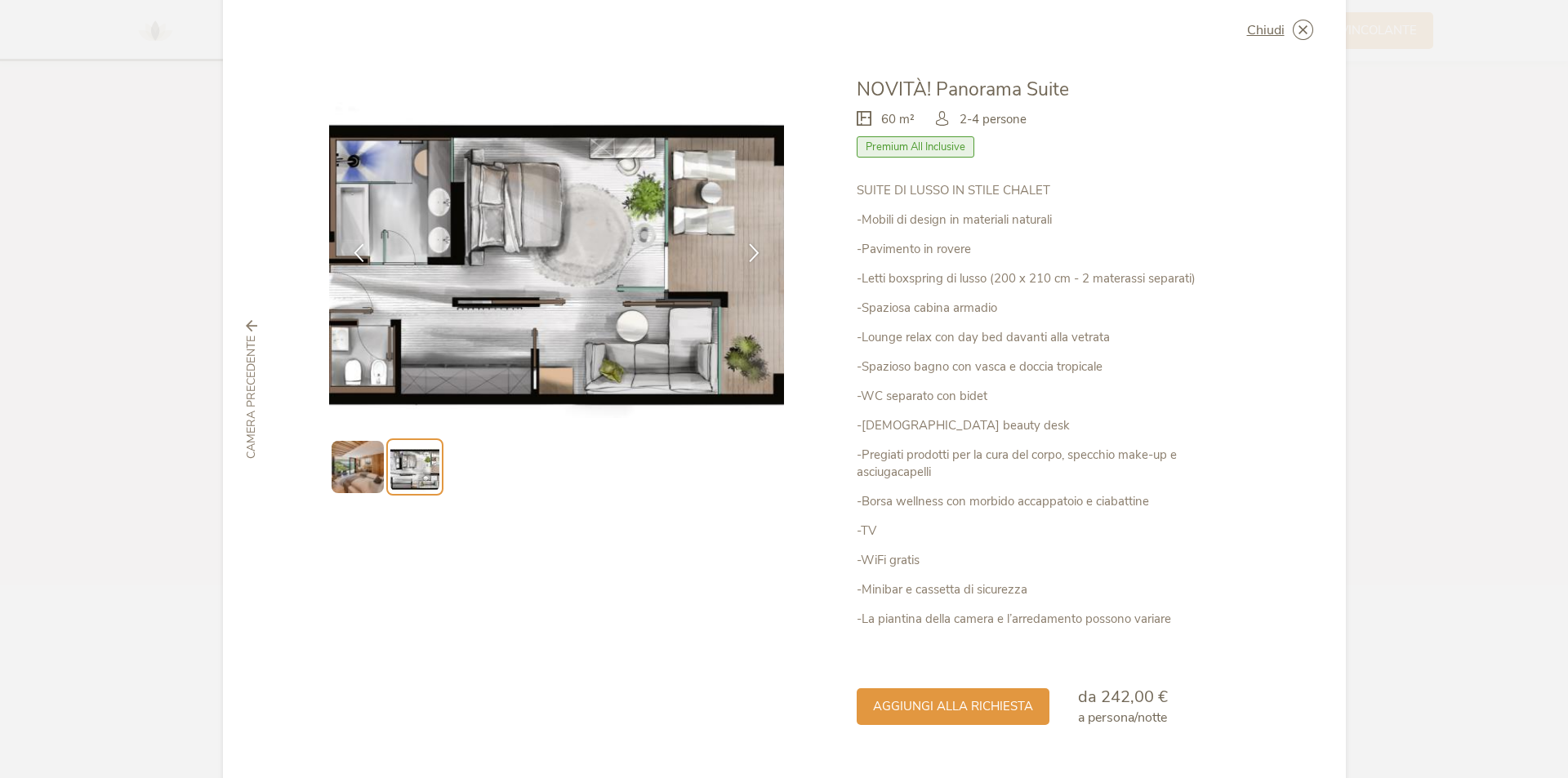
scroll to position [0, 0]
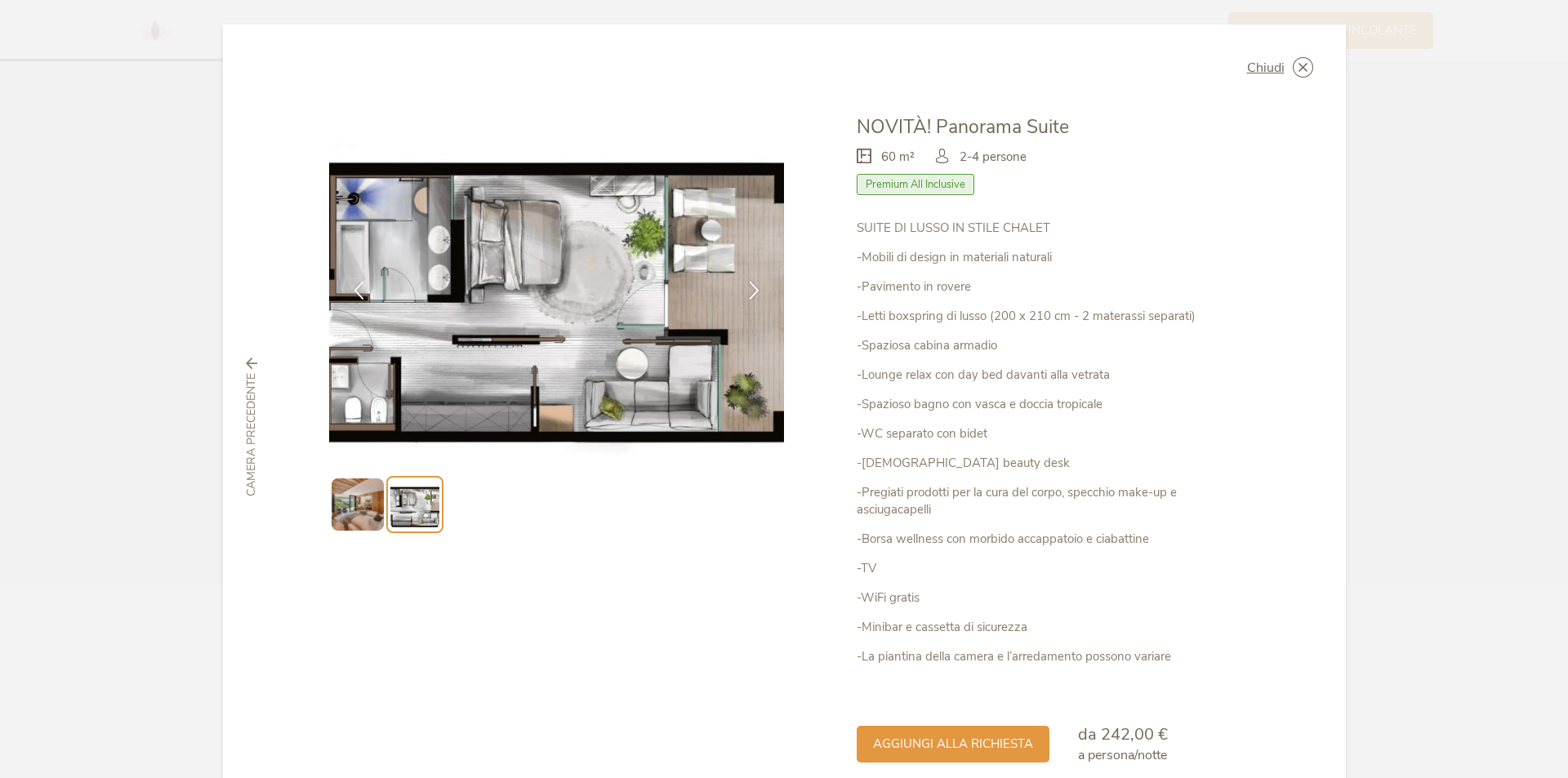
click at [243, 369] on div "Camera precedente" at bounding box center [252, 427] width 39 height 139
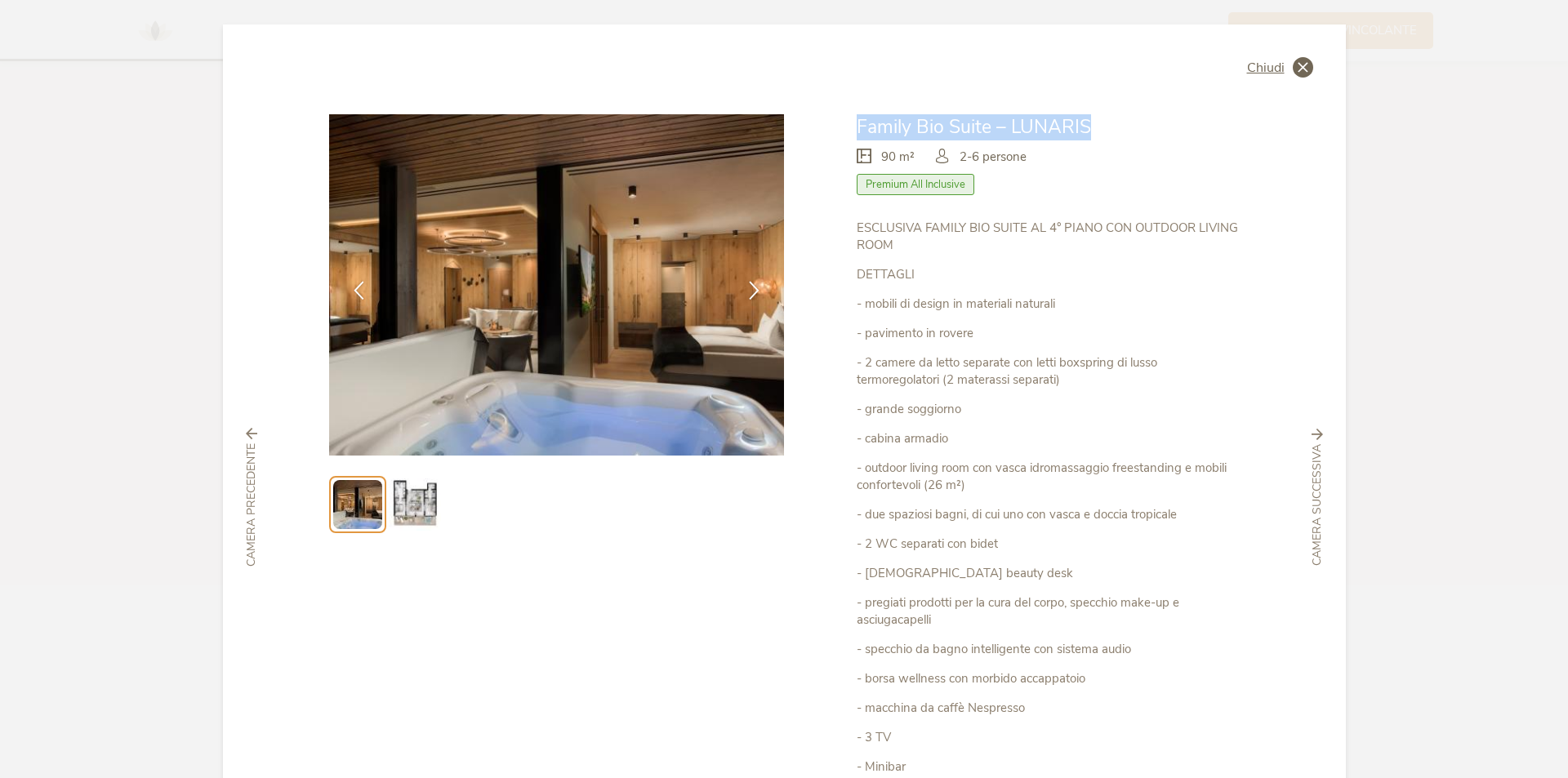
drag, startPoint x: 1287, startPoint y: 54, endPoint x: 1302, endPoint y: 67, distance: 19.8
click at [1302, 67] on div "Chiudi Family Bio Suite – LUNARIS 90 m² Premium All Inclusive" at bounding box center [784, 498] width 1123 height 946
click at [1302, 67] on icon at bounding box center [1302, 67] width 20 height 20
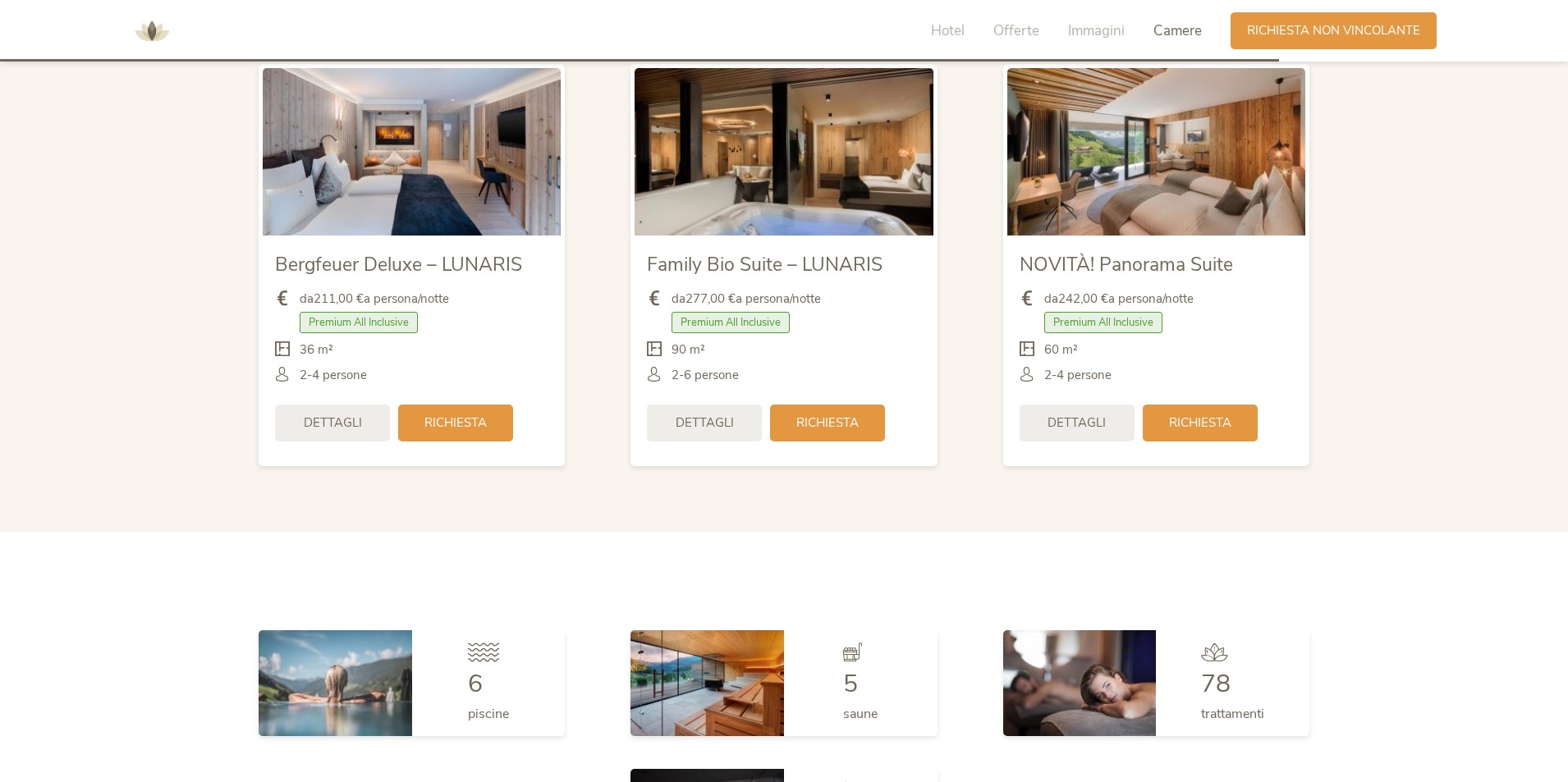
scroll to position [4017, 0]
